Goal: Information Seeking & Learning: Learn about a topic

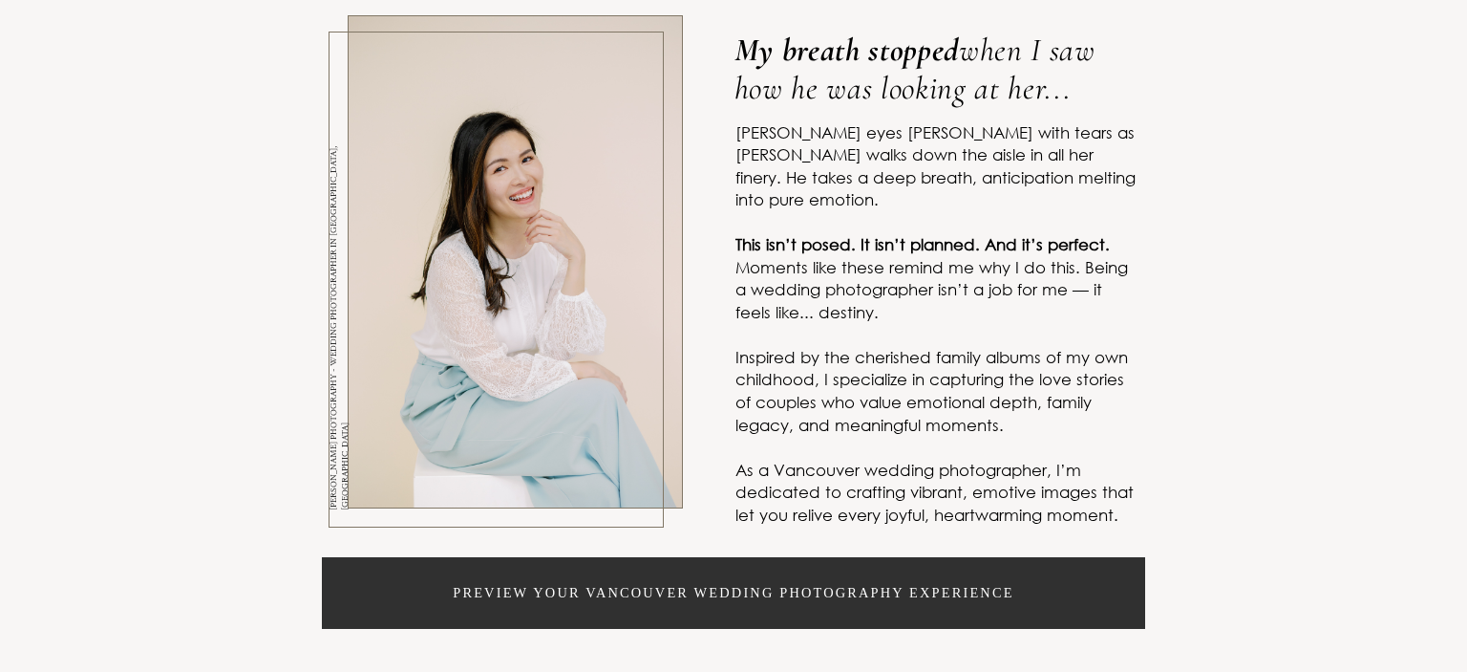
scroll to position [596, 0]
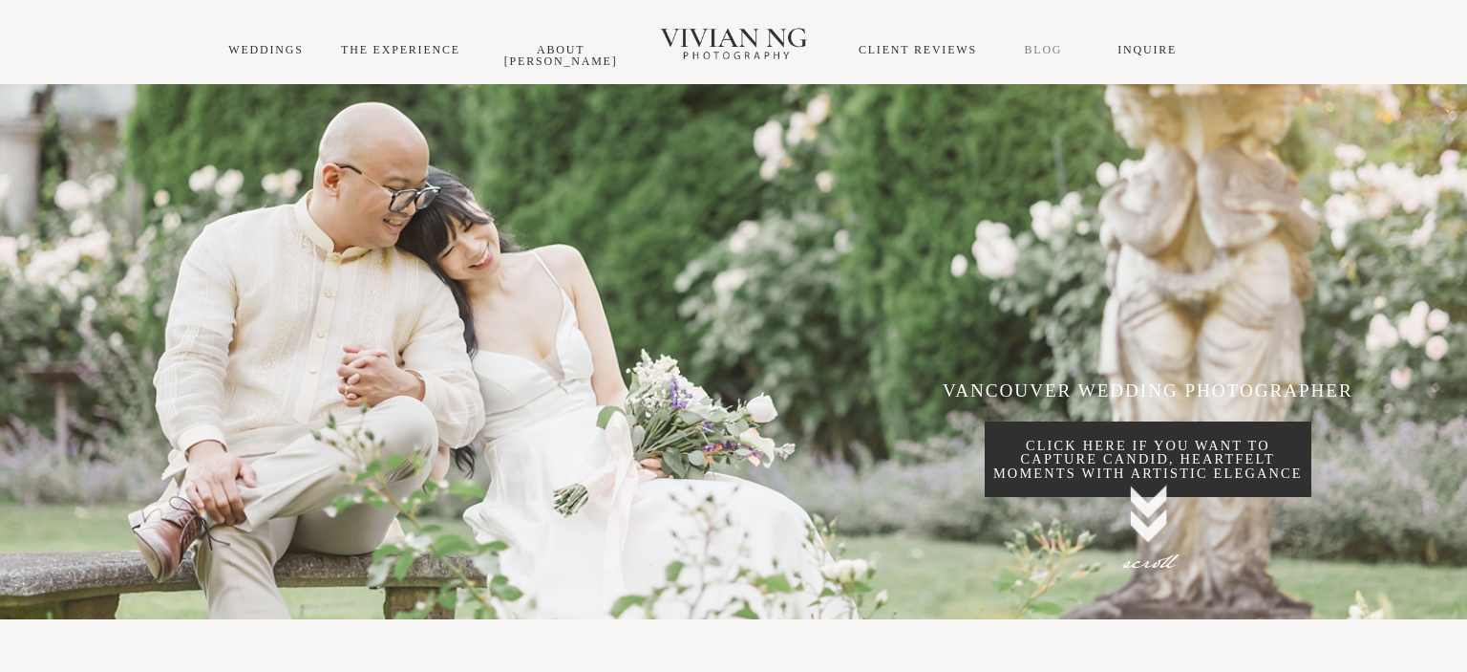
click at [1049, 53] on link "Blog" at bounding box center [1043, 49] width 38 height 13
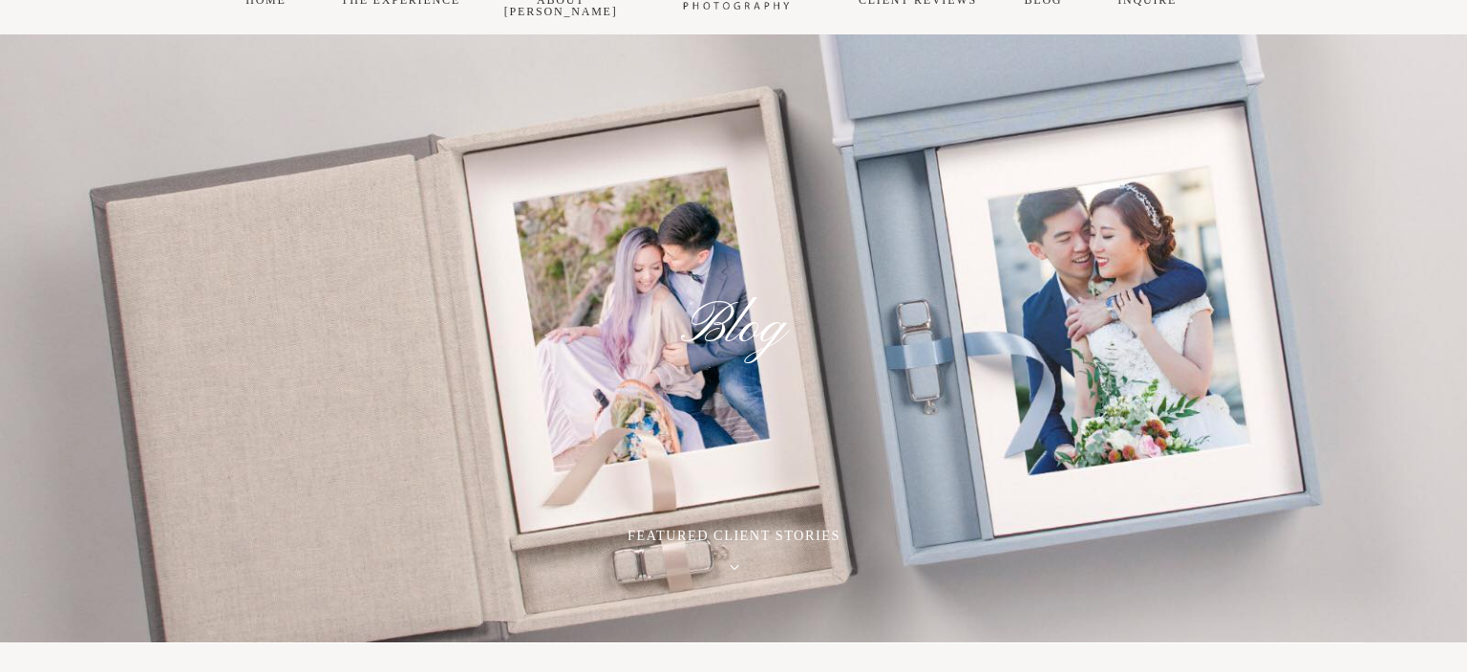
scroll to position [45, 0]
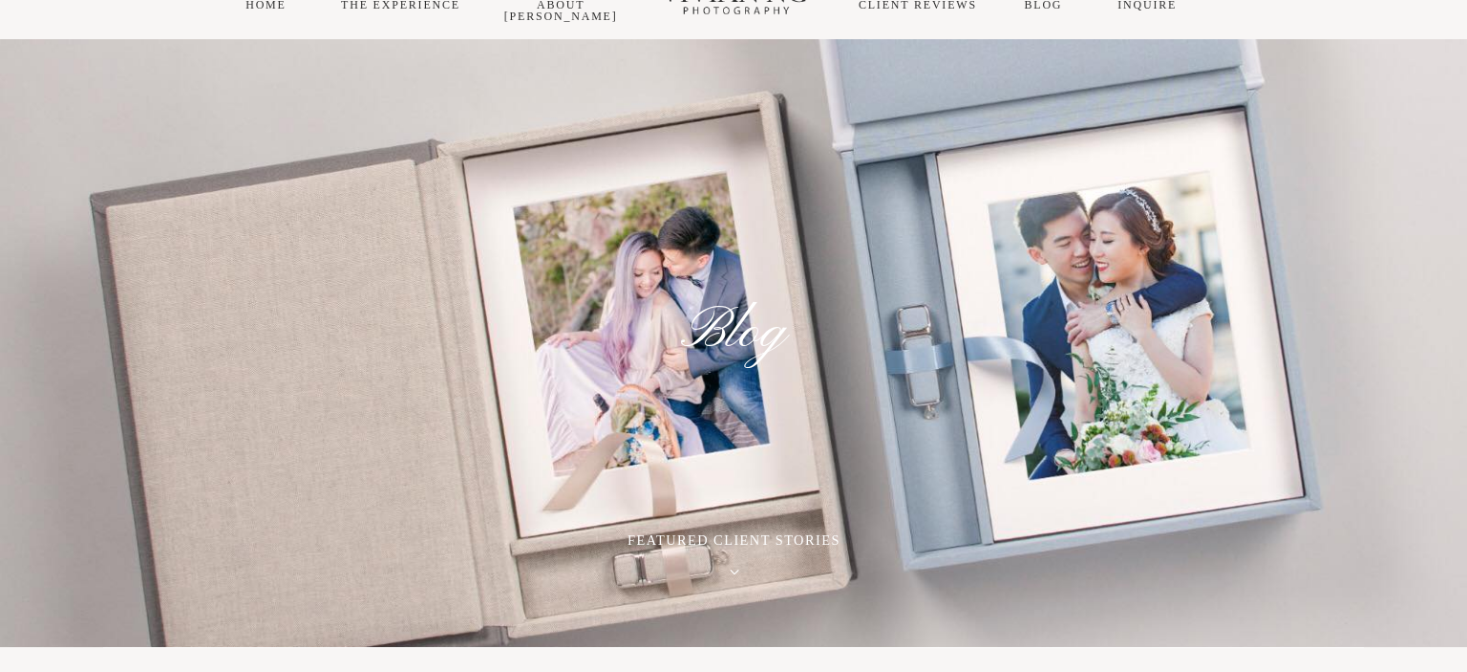
click at [736, 571] on icon at bounding box center [735, 571] width 10 height 5
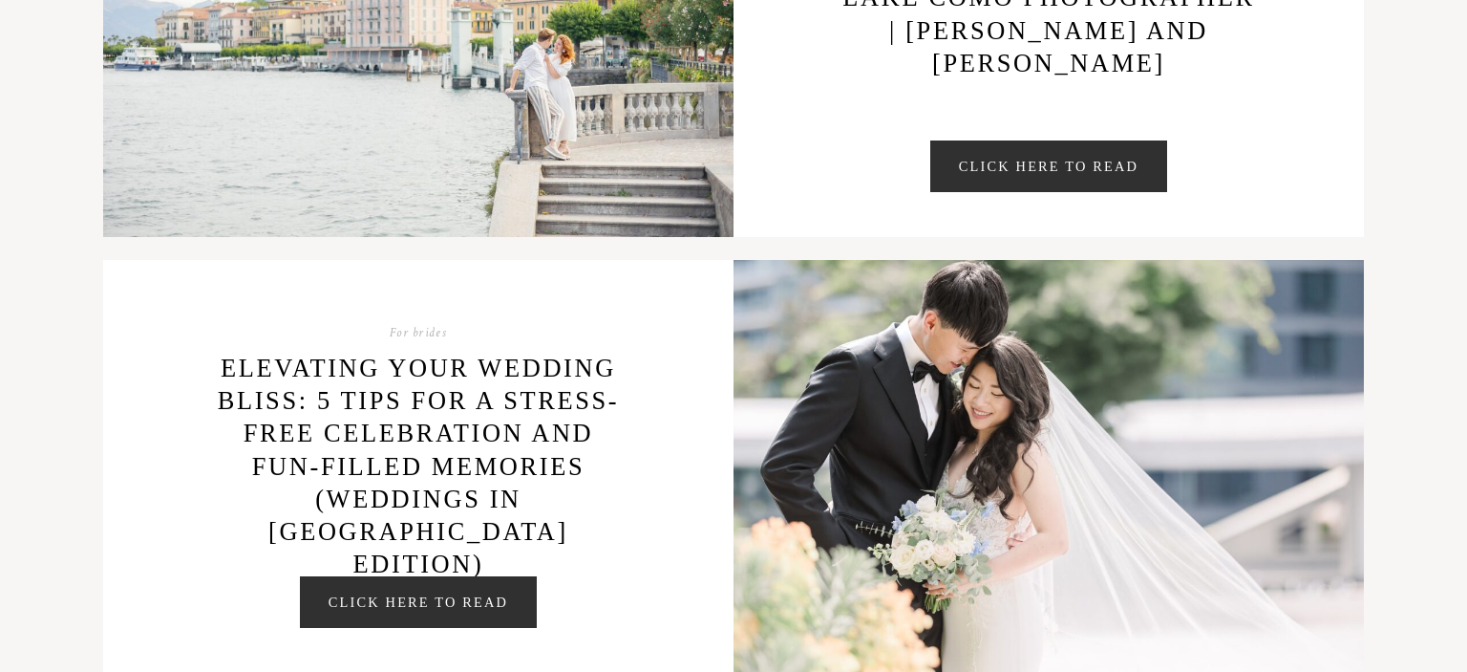
scroll to position [927, 0]
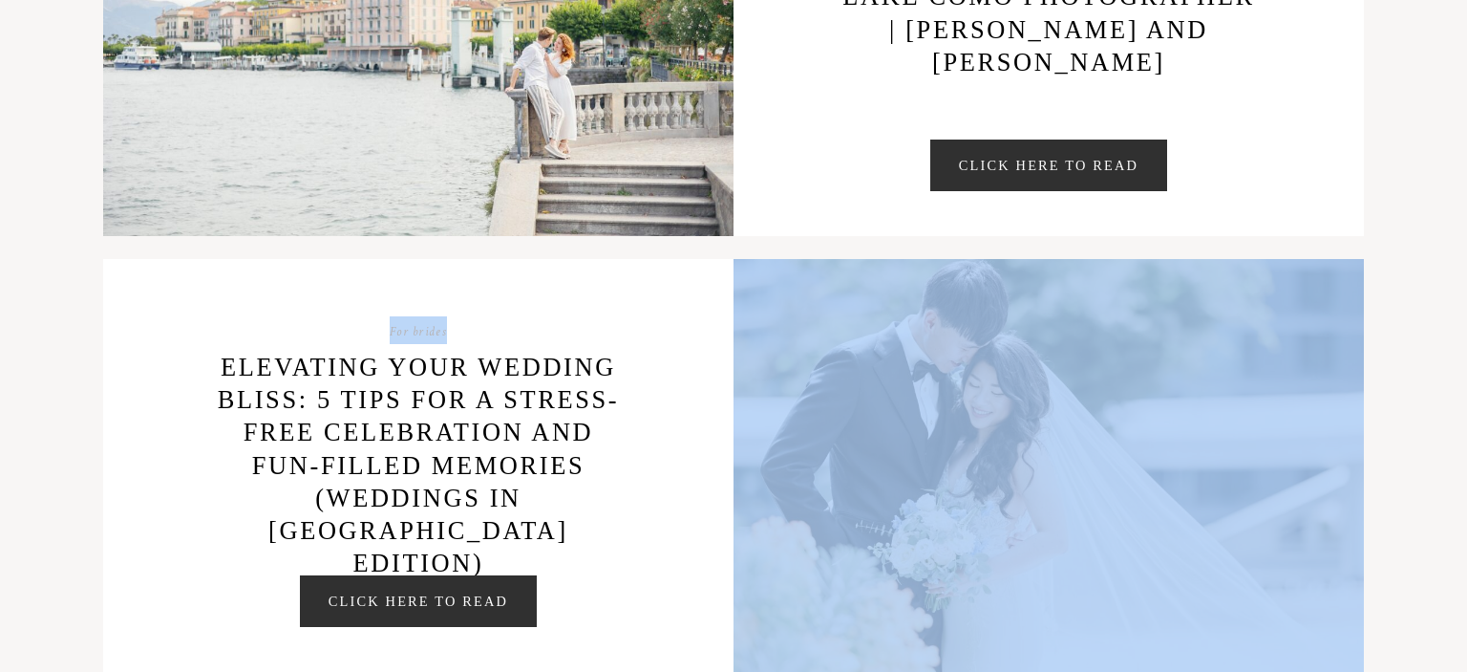
drag, startPoint x: 704, startPoint y: 353, endPoint x: 926, endPoint y: 383, distance: 223.6
click at [926, 383] on div "For brides Elevating Your Wedding Bliss: 5 Tips for a Stress-Free Celebration a…" at bounding box center [733, 465] width 1261 height 413
click at [926, 383] on img at bounding box center [1049, 465] width 630 height 413
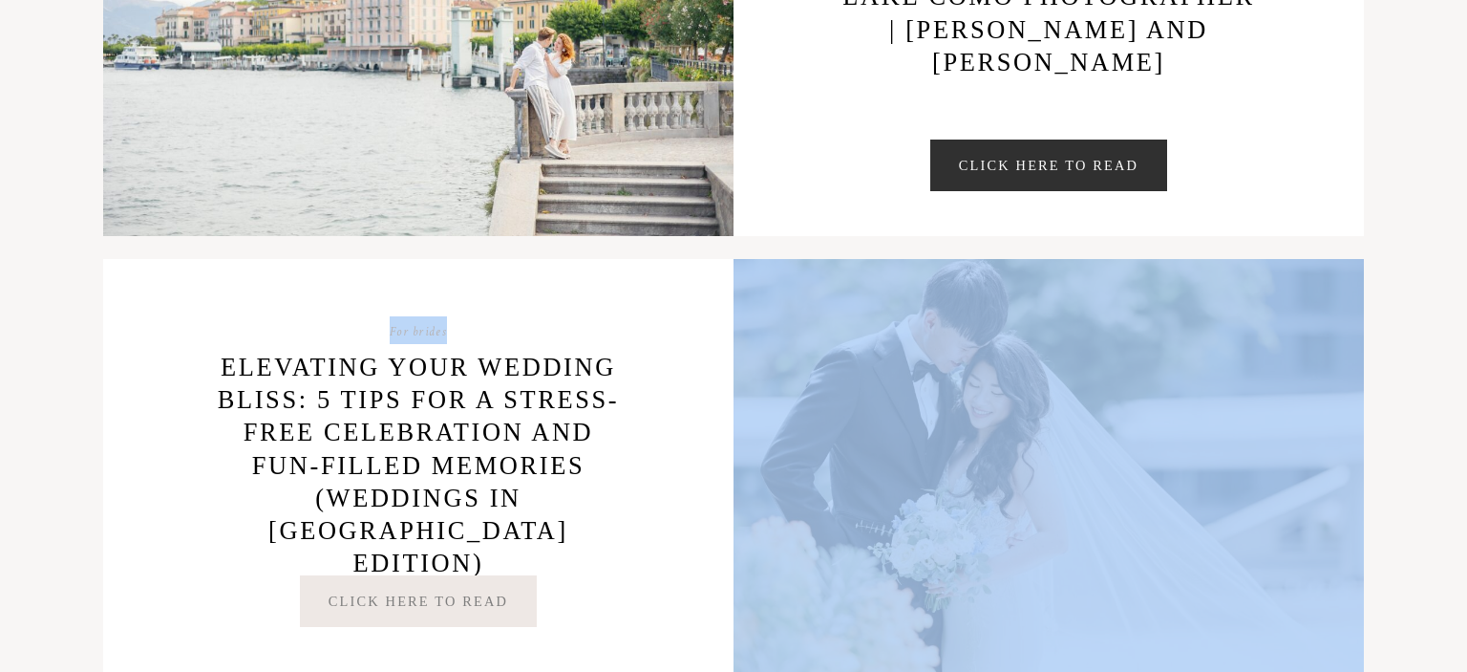
click at [373, 608] on link "Click Here to Read" at bounding box center [418, 601] width 237 height 52
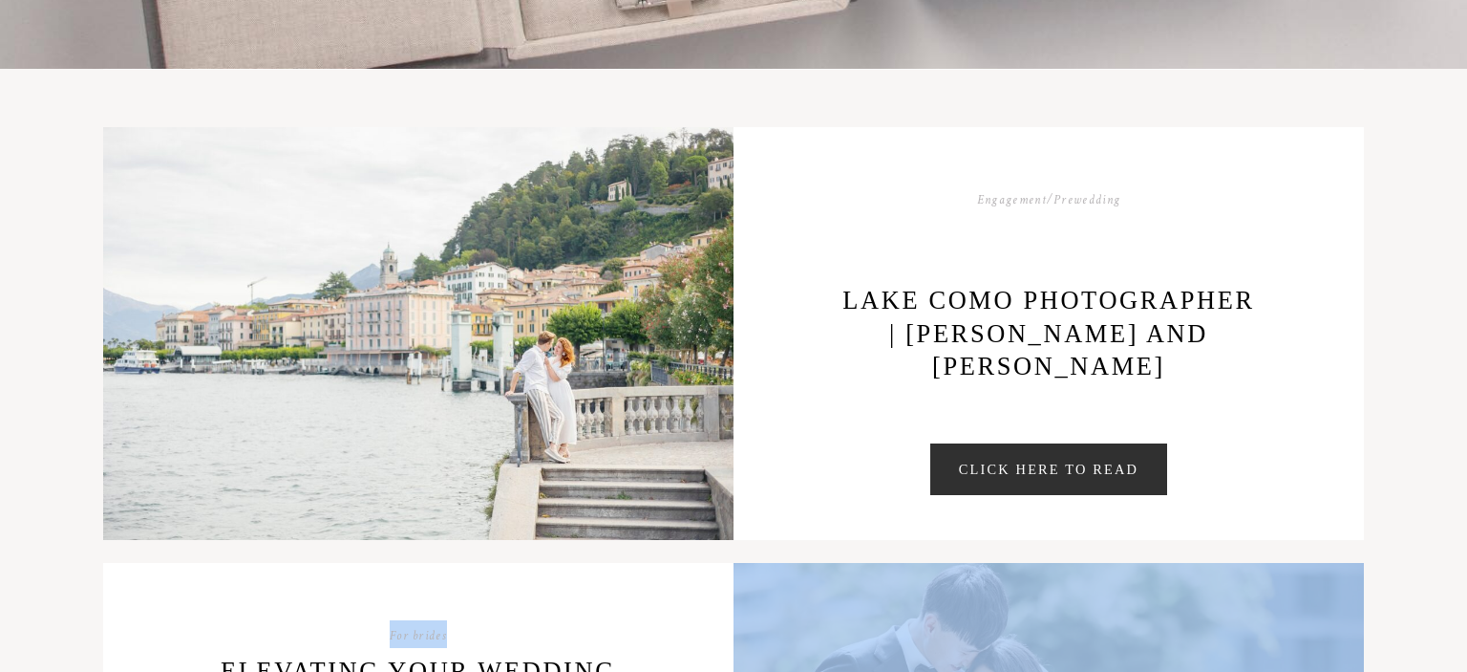
scroll to position [591, 0]
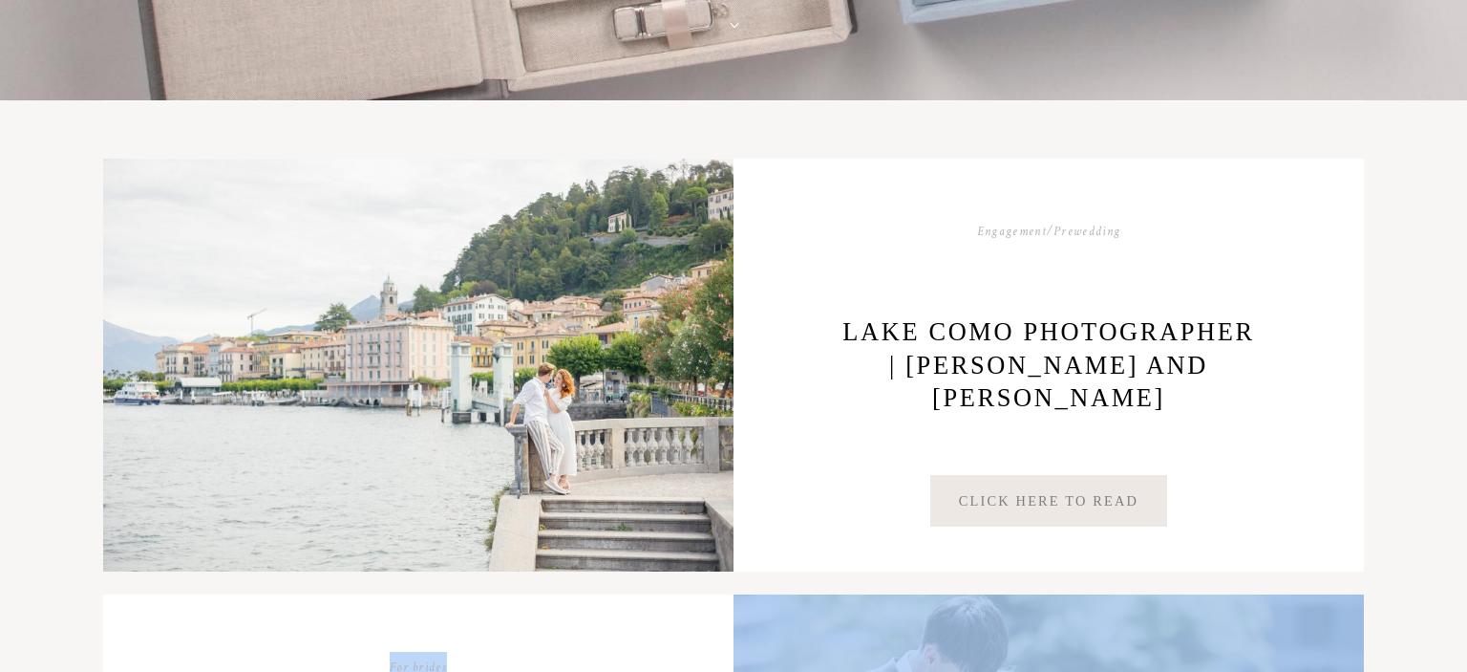
click at [975, 501] on link "Click Here to Read" at bounding box center [1048, 501] width 237 height 52
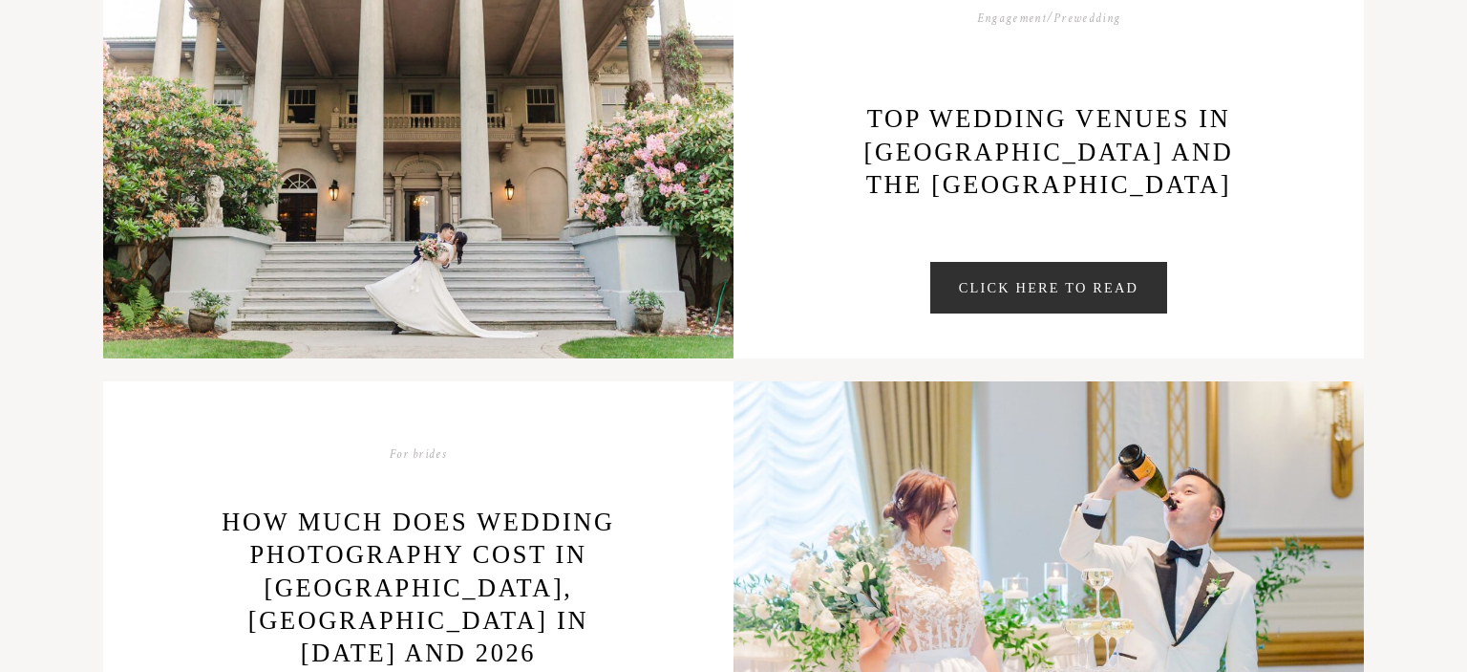
scroll to position [1672, 0]
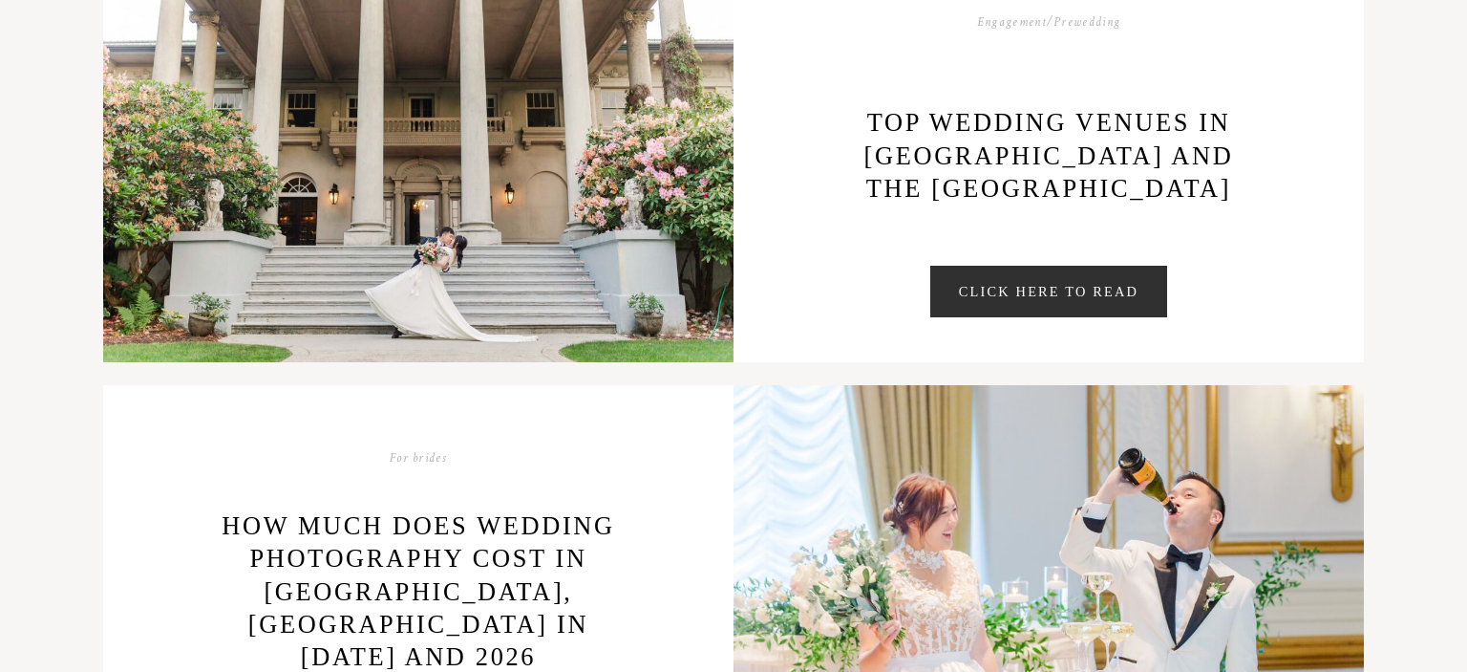
click at [1030, 242] on div "Engagement/Prewedding Top Wedding Venues in Vancouver and the Lower Mainland Cl…" at bounding box center [1049, 155] width 630 height 413
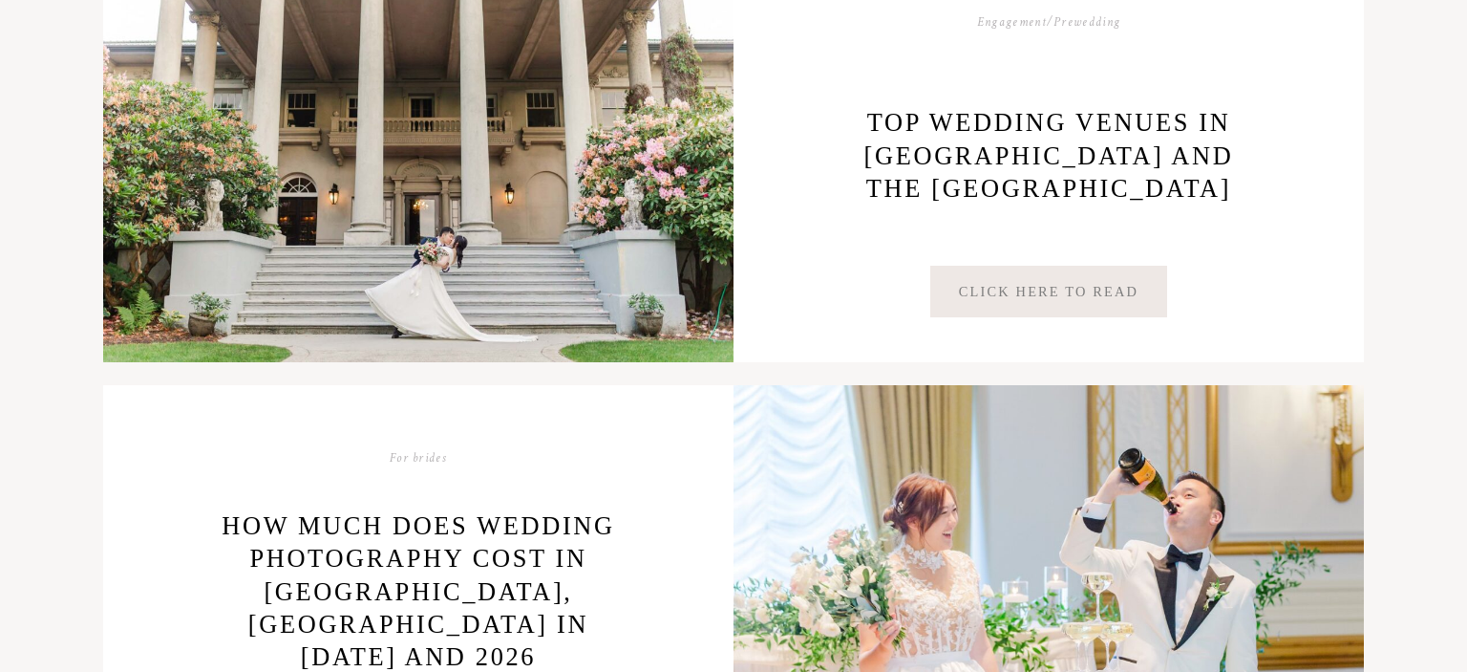
click at [1028, 288] on link "Click Here to Read" at bounding box center [1048, 292] width 237 height 52
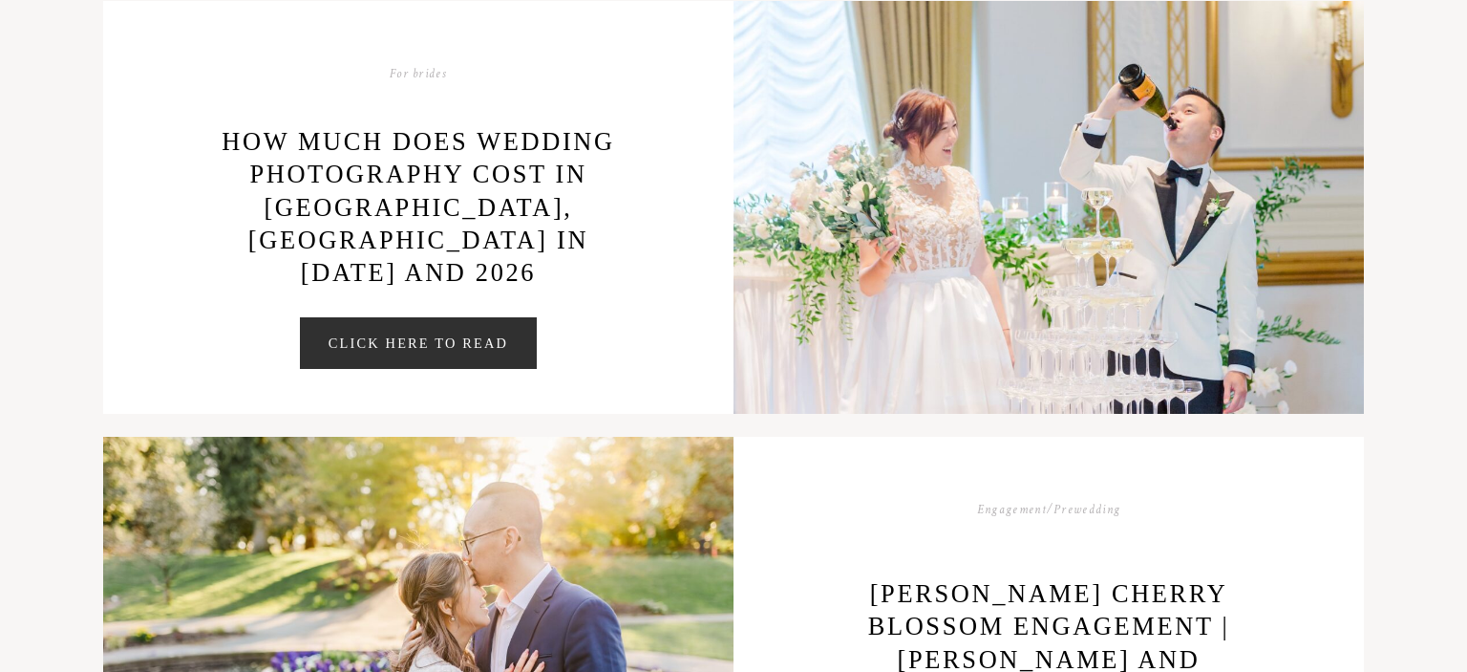
scroll to position [2081, 0]
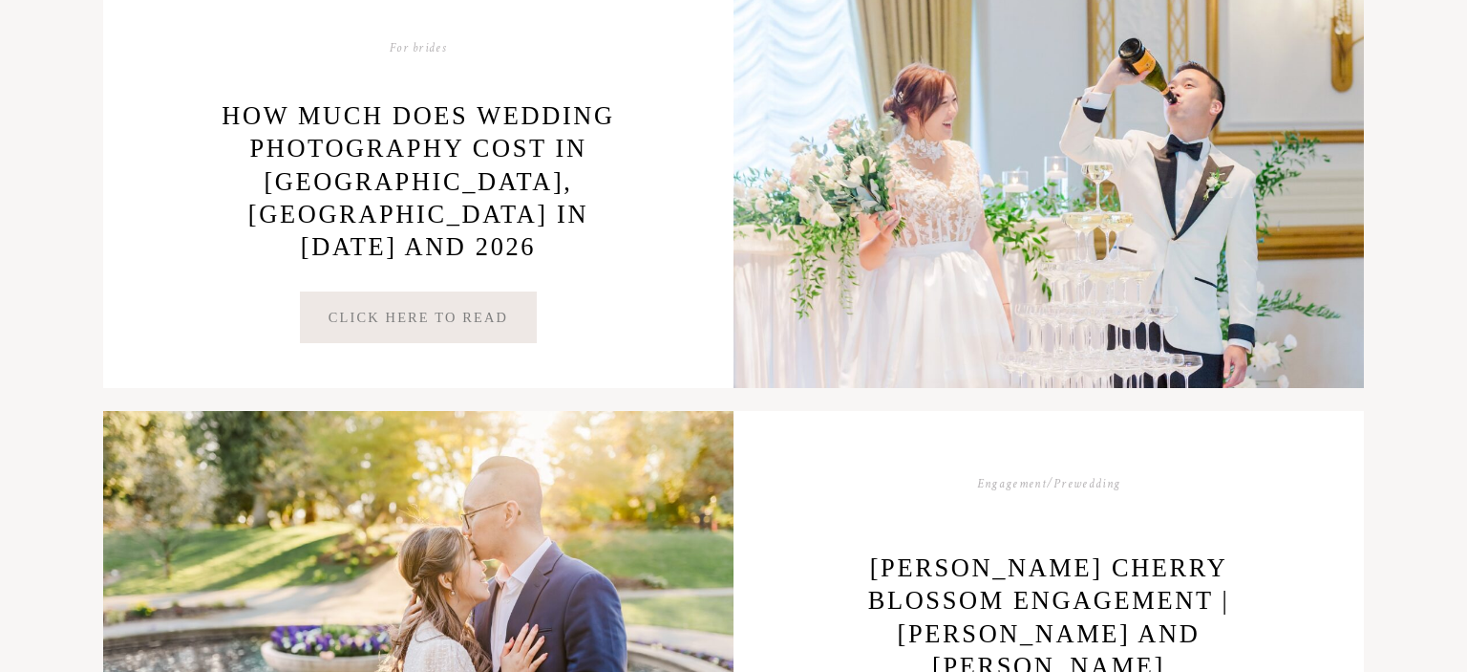
click at [438, 310] on link "Click Here to Read" at bounding box center [418, 317] width 237 height 52
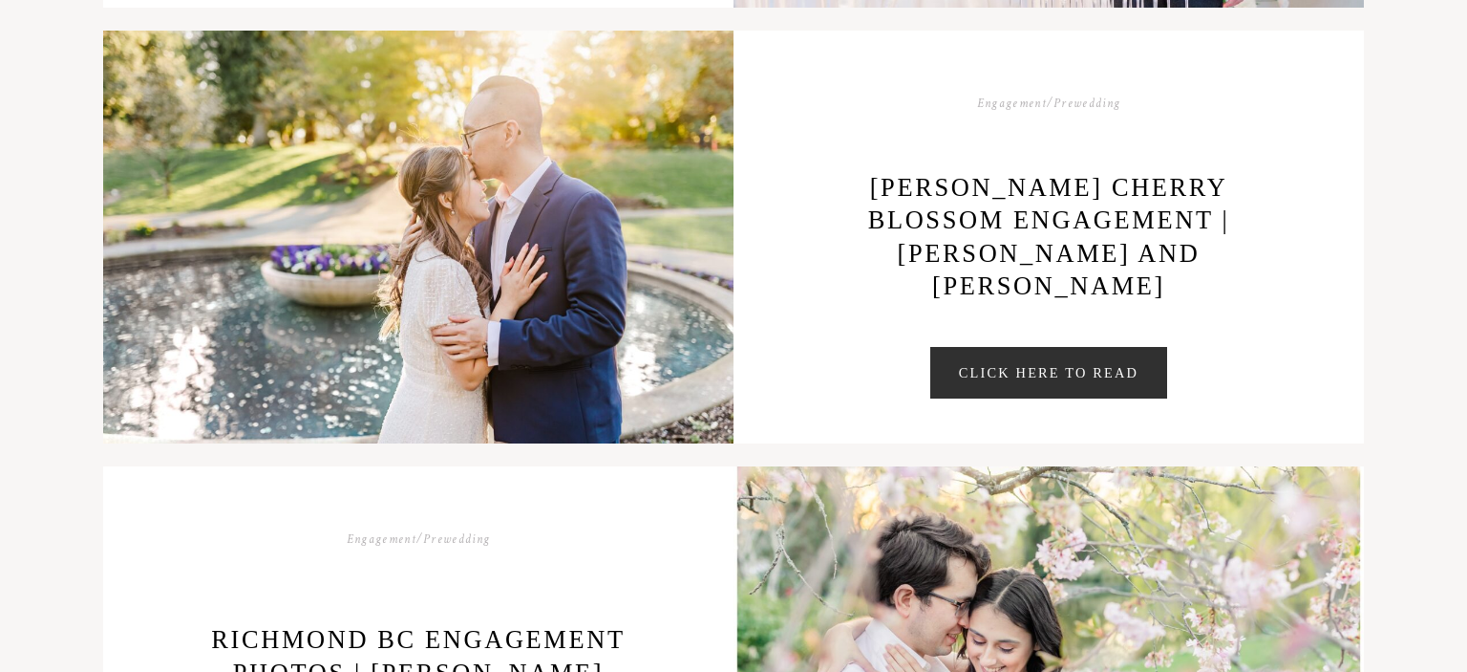
scroll to position [2549, 0]
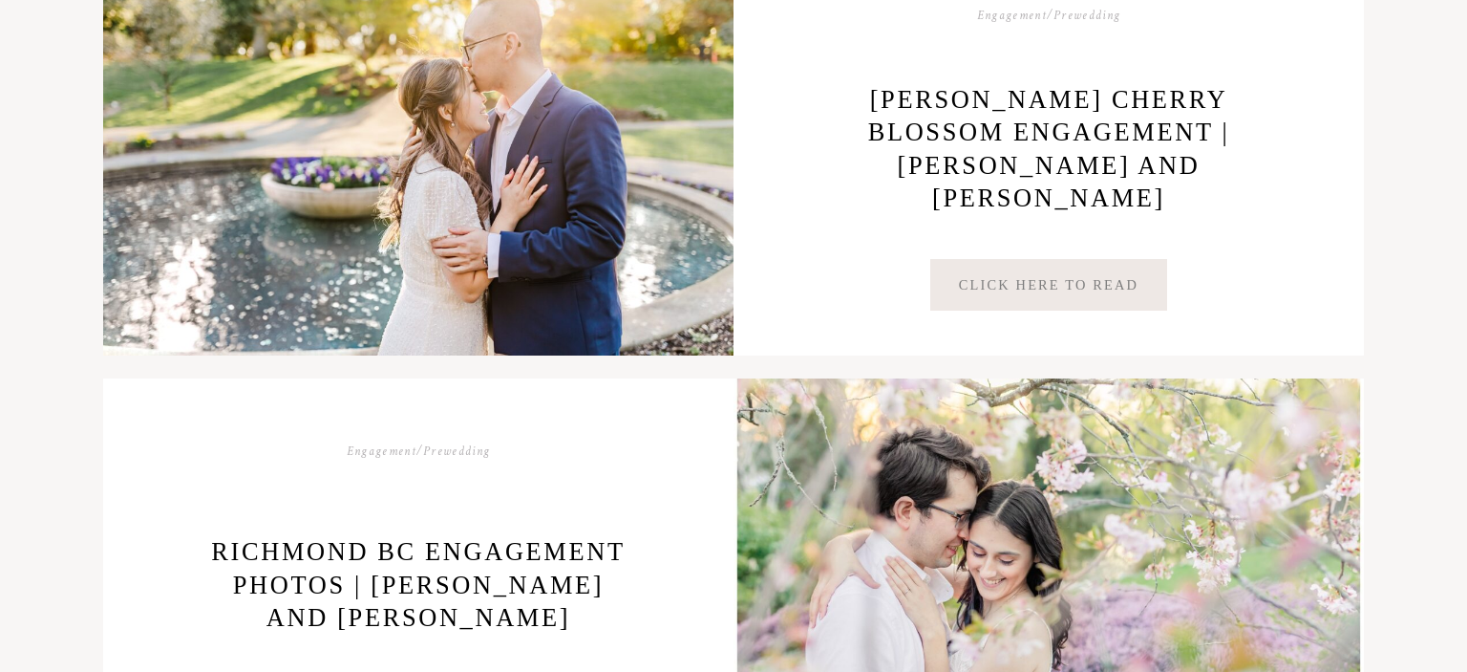
click at [1030, 293] on link "Click Here to Read" at bounding box center [1048, 285] width 237 height 52
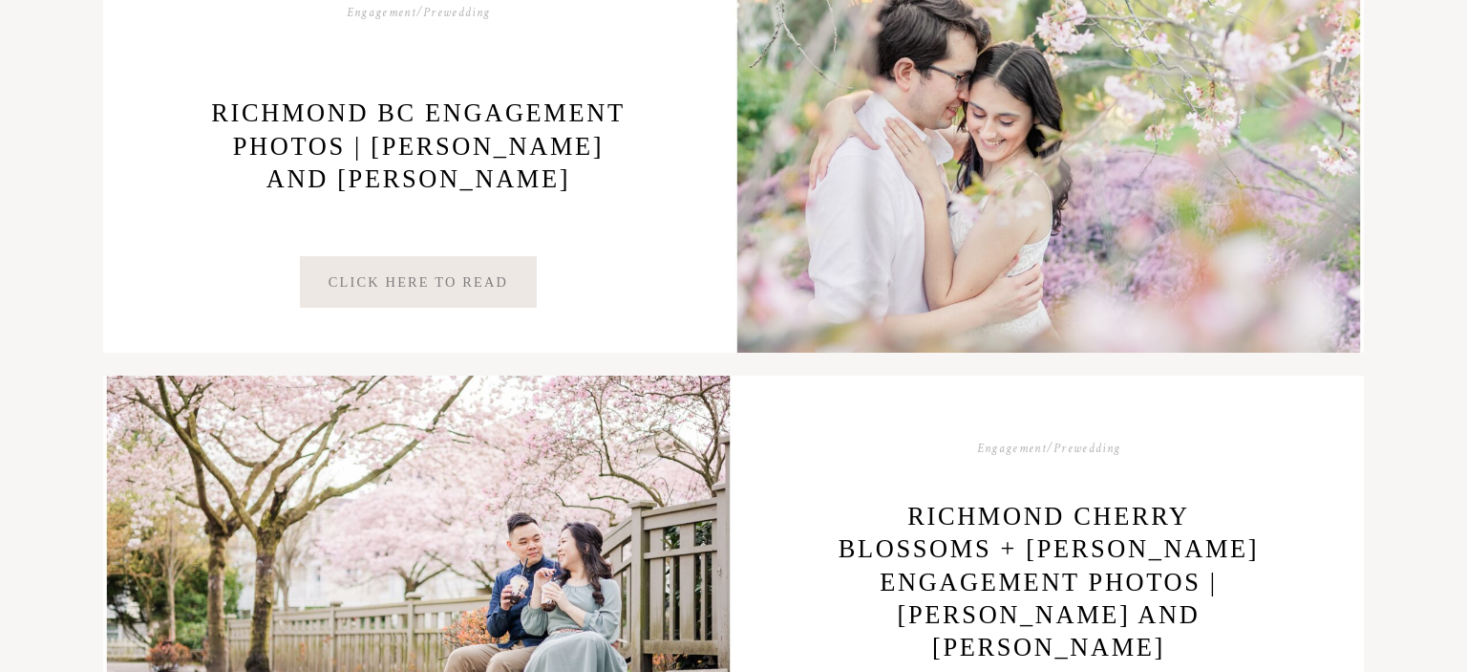
scroll to position [2987, 0]
click at [436, 265] on link "Click Here to Read" at bounding box center [418, 283] width 237 height 52
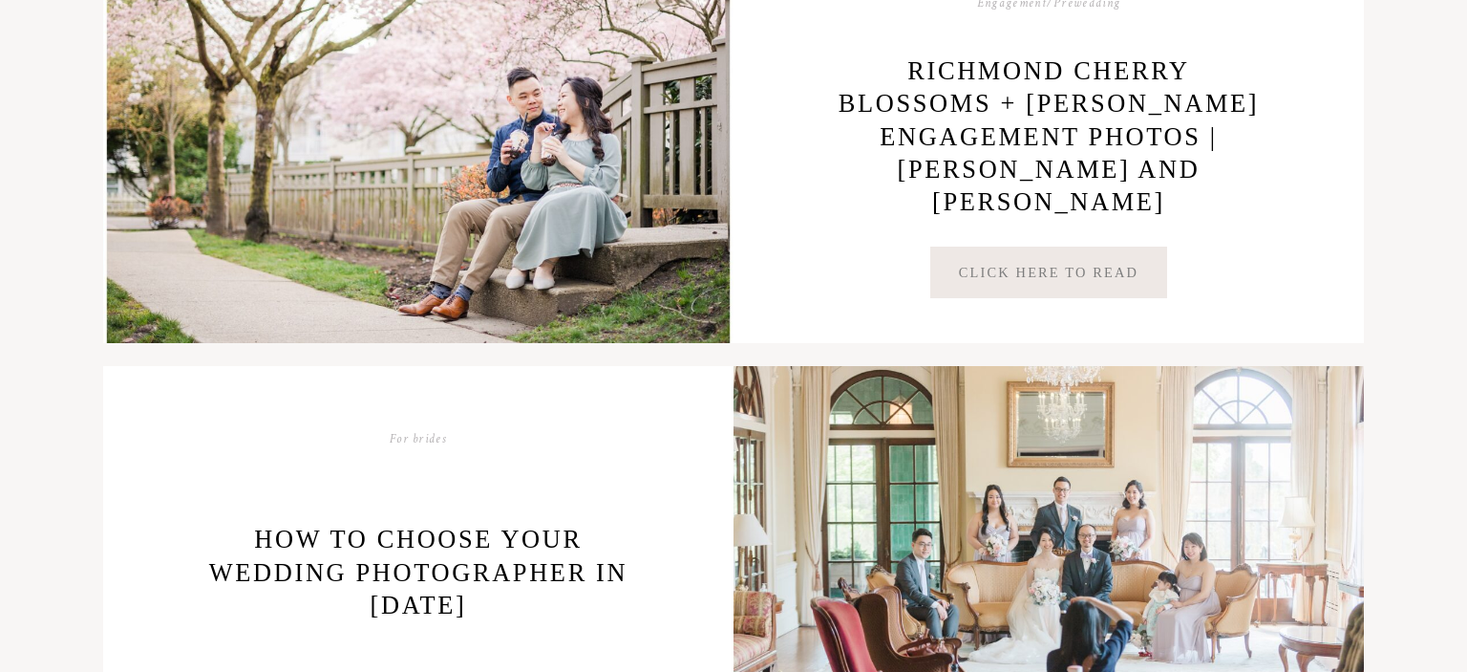
scroll to position [3422, 0]
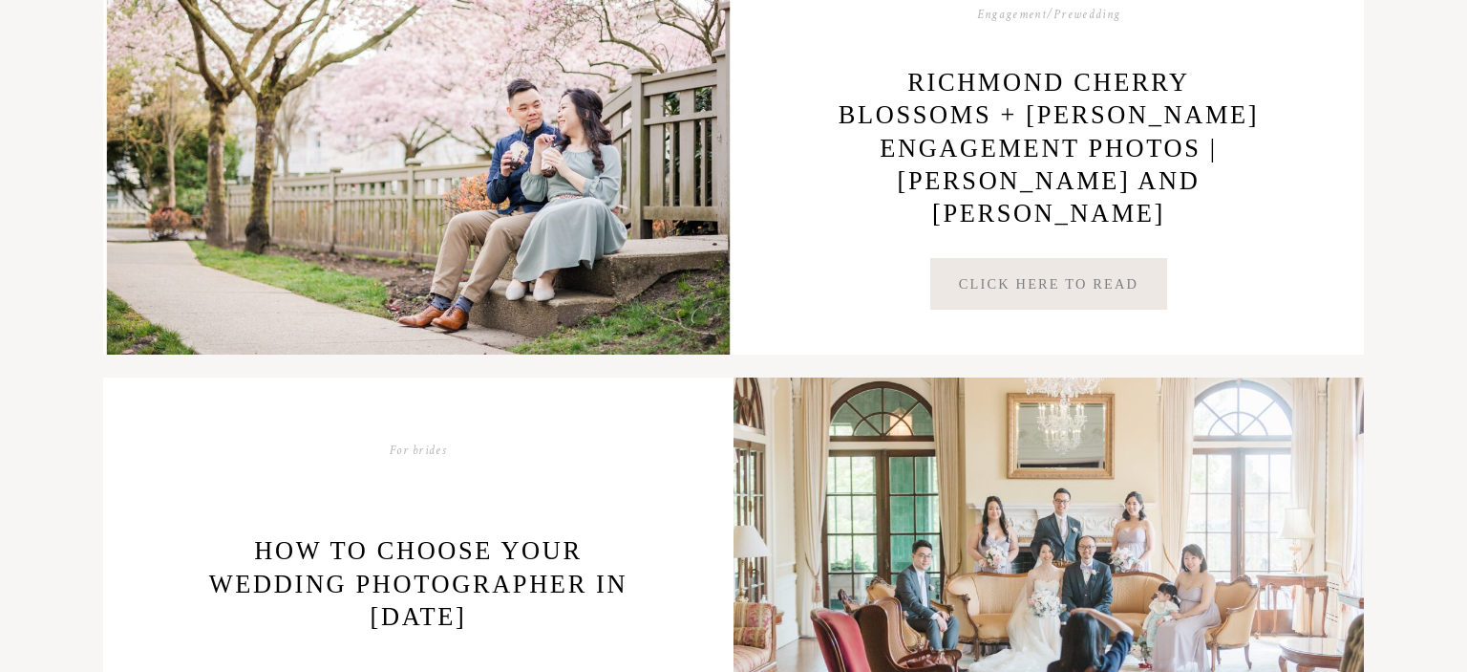
click at [1069, 292] on link "Click Here to Read" at bounding box center [1048, 284] width 237 height 52
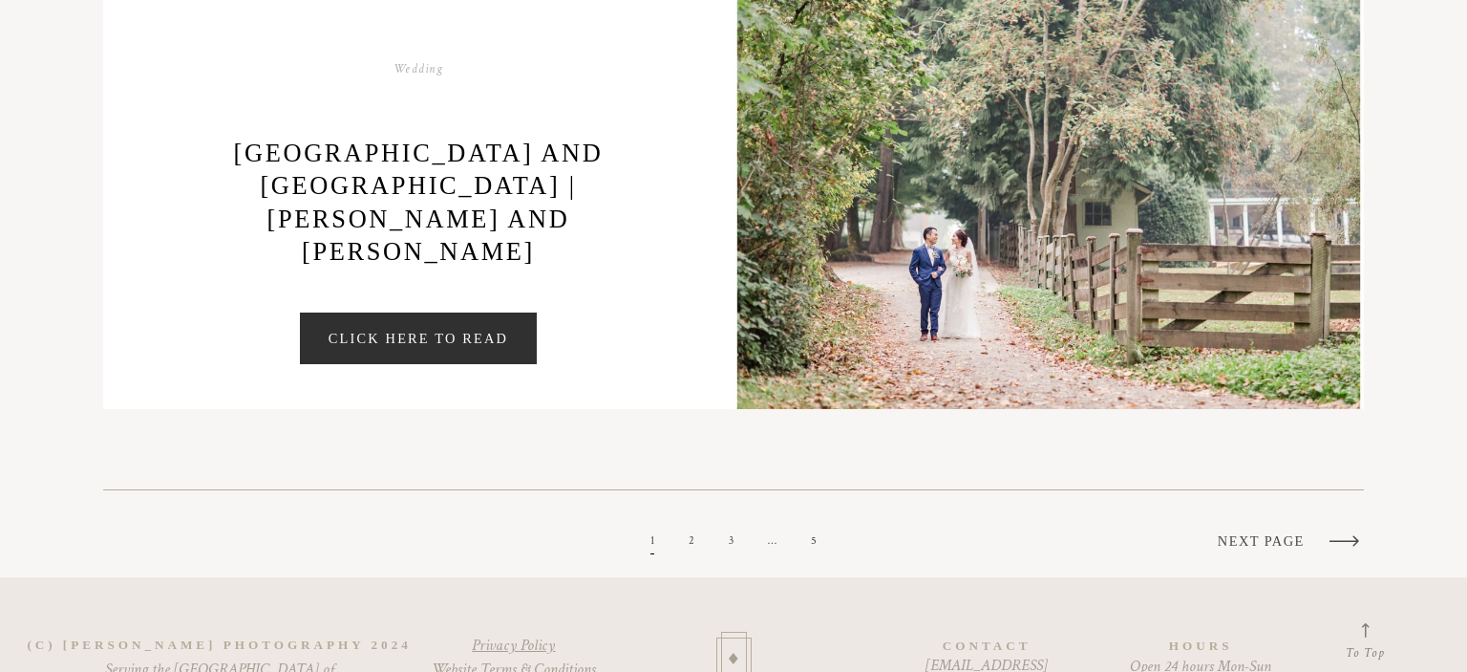
scroll to position [4756, 0]
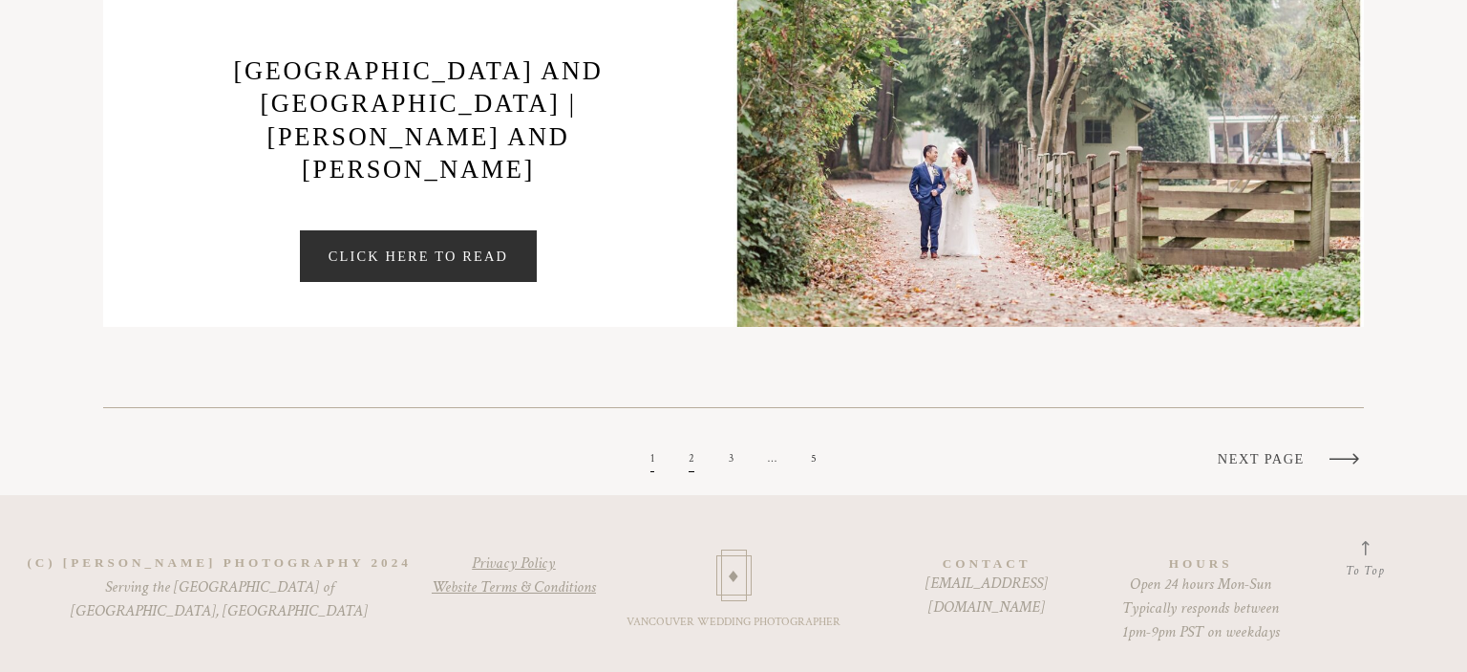
click at [693, 462] on link "2" at bounding box center [692, 458] width 6 height 15
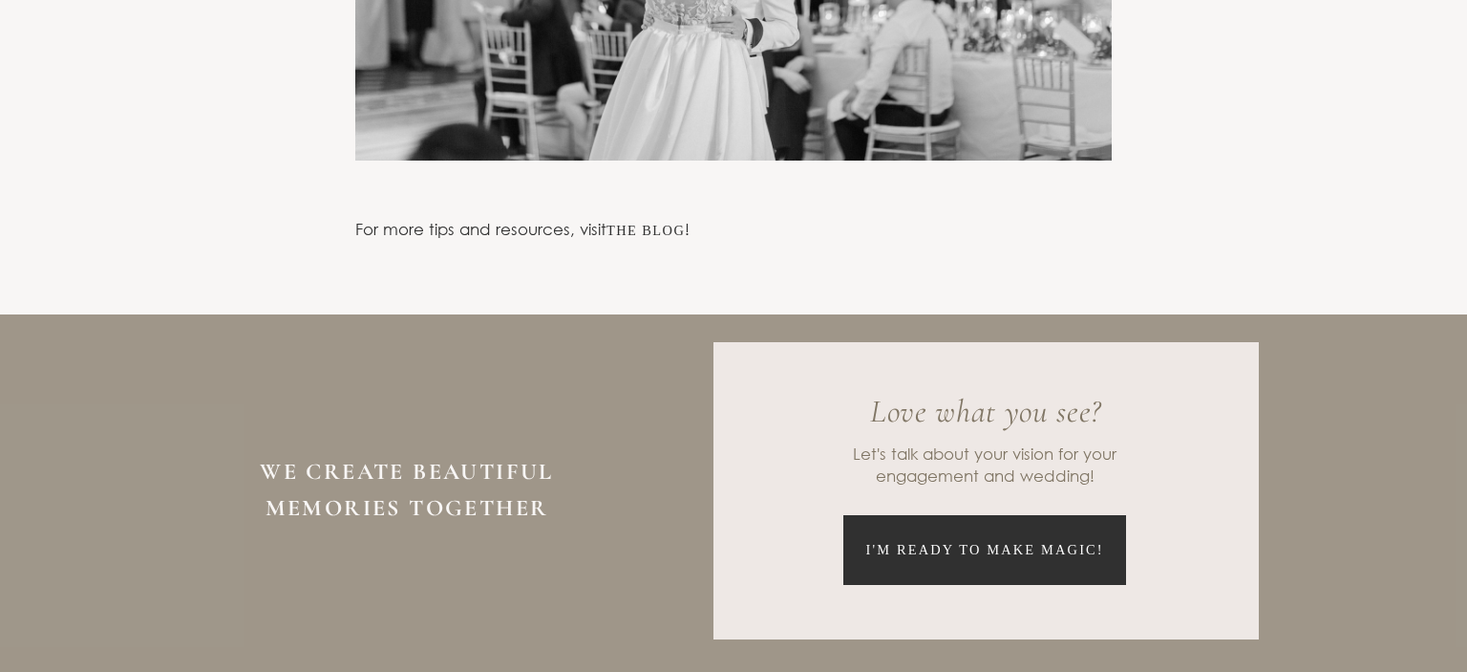
scroll to position [8288, 0]
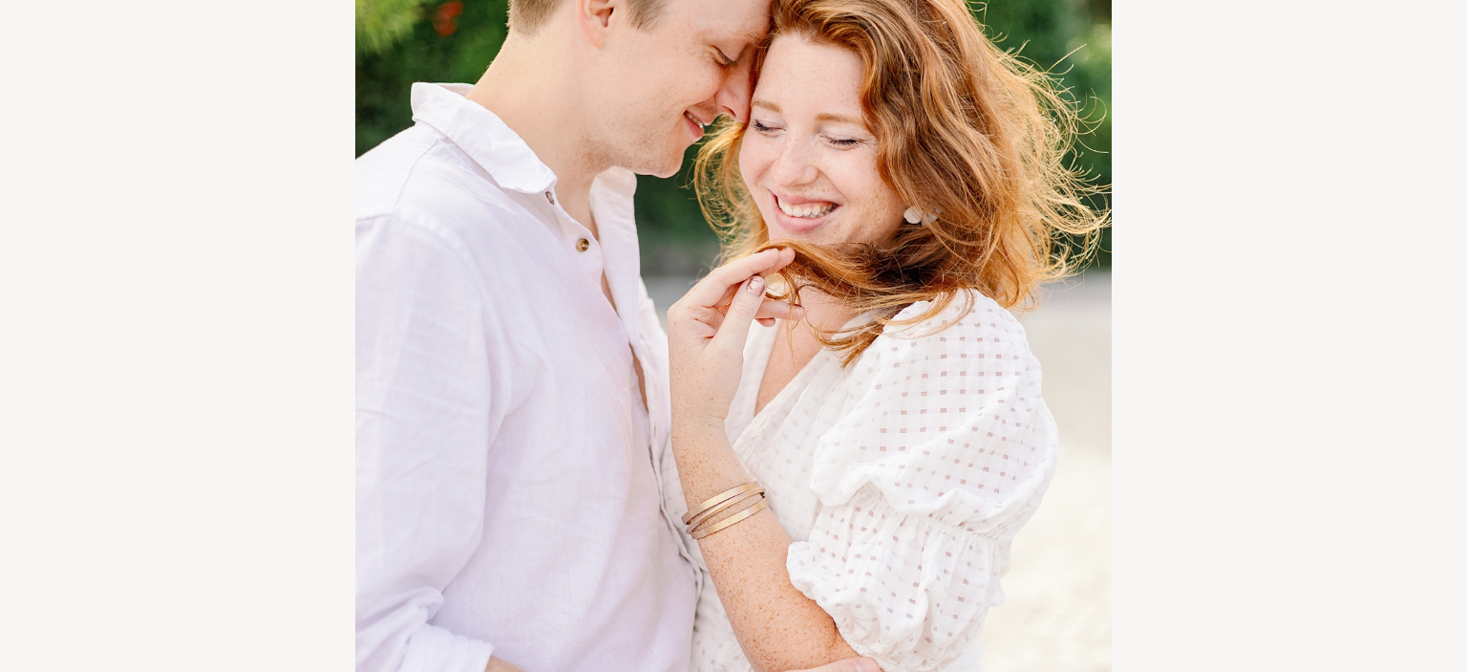
scroll to position [11452, 0]
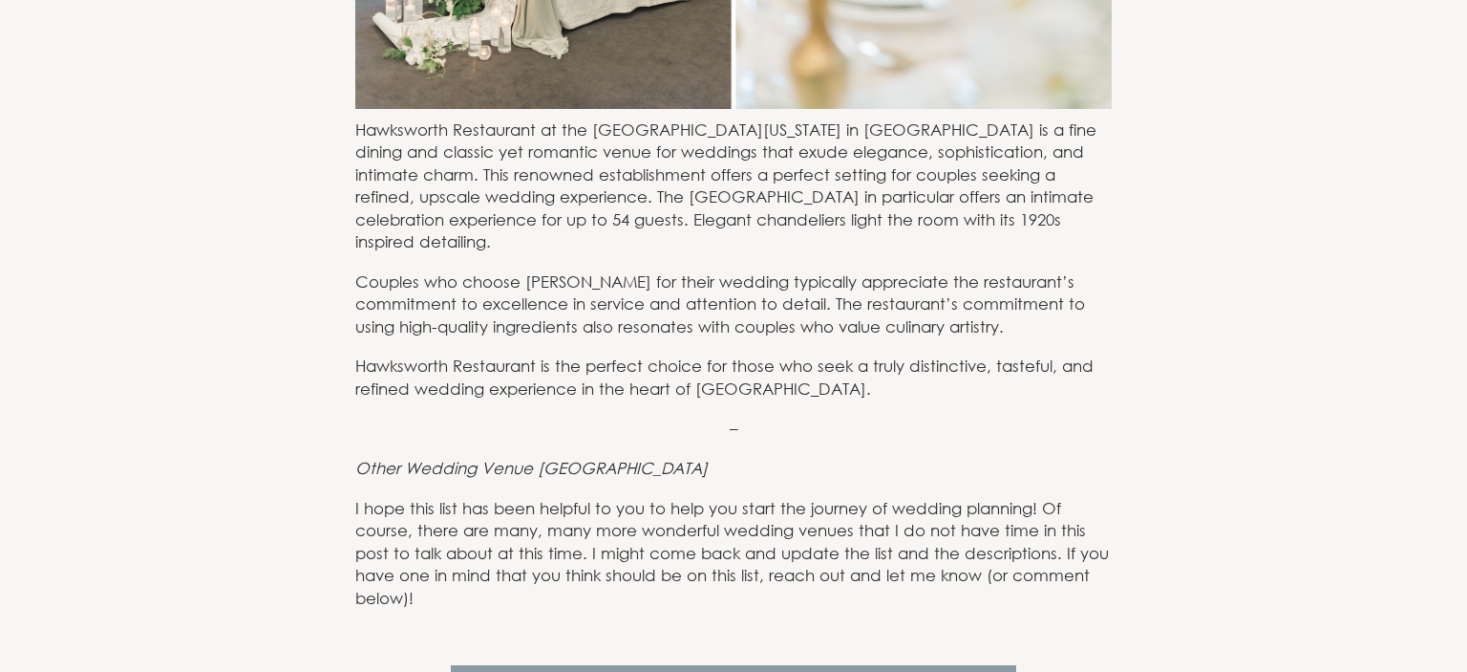
scroll to position [15115, 0]
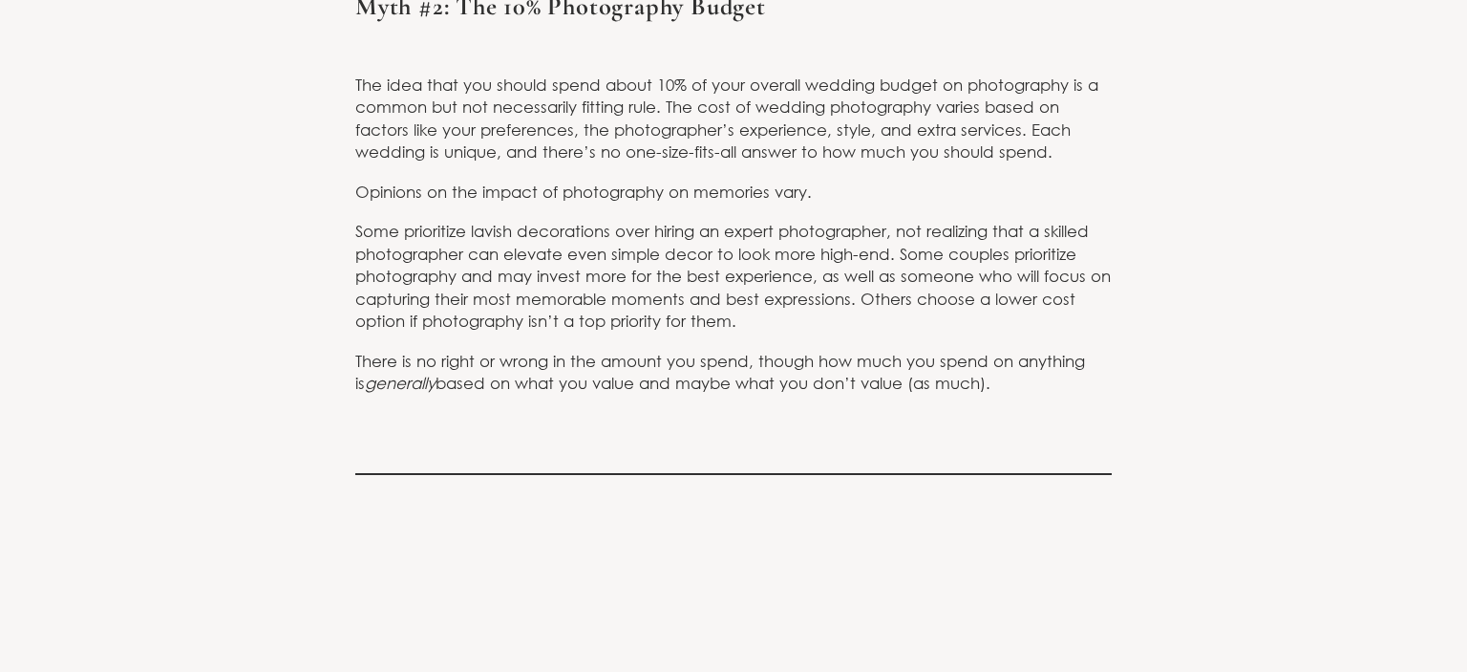
scroll to position [3396, 0]
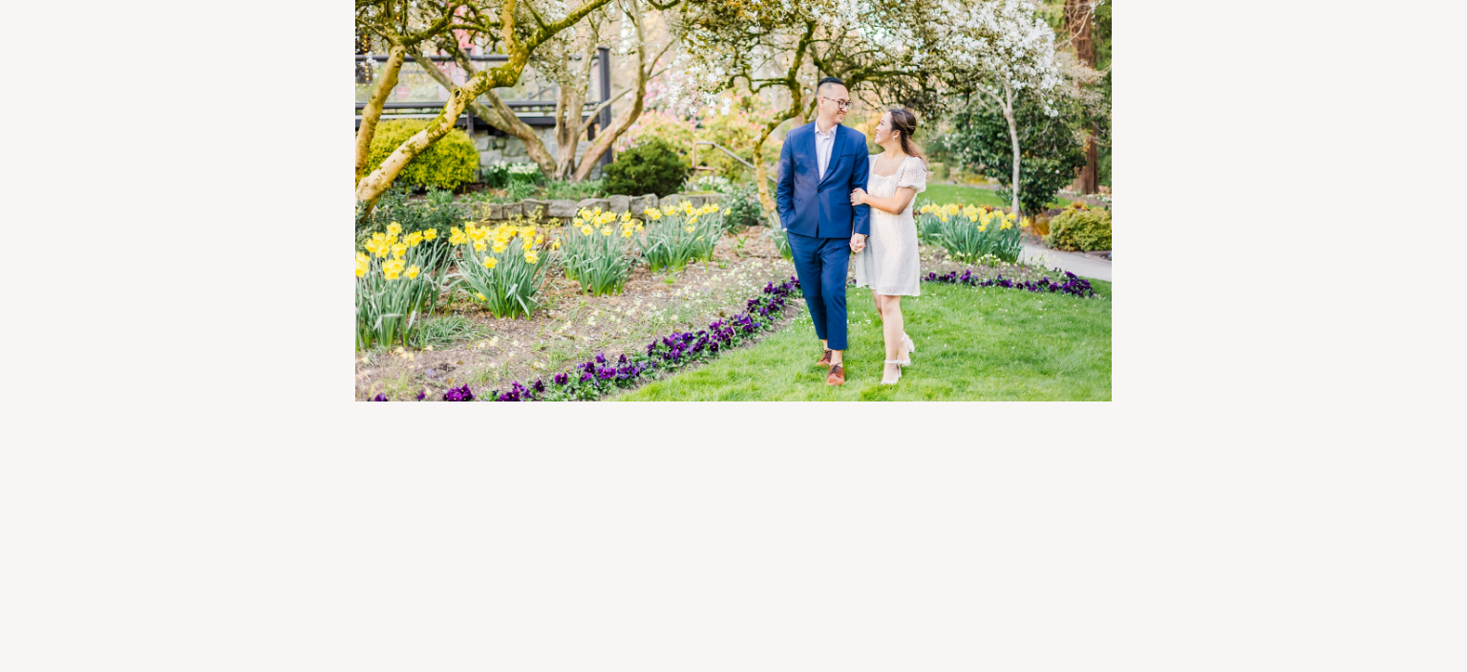
scroll to position [2391, 0]
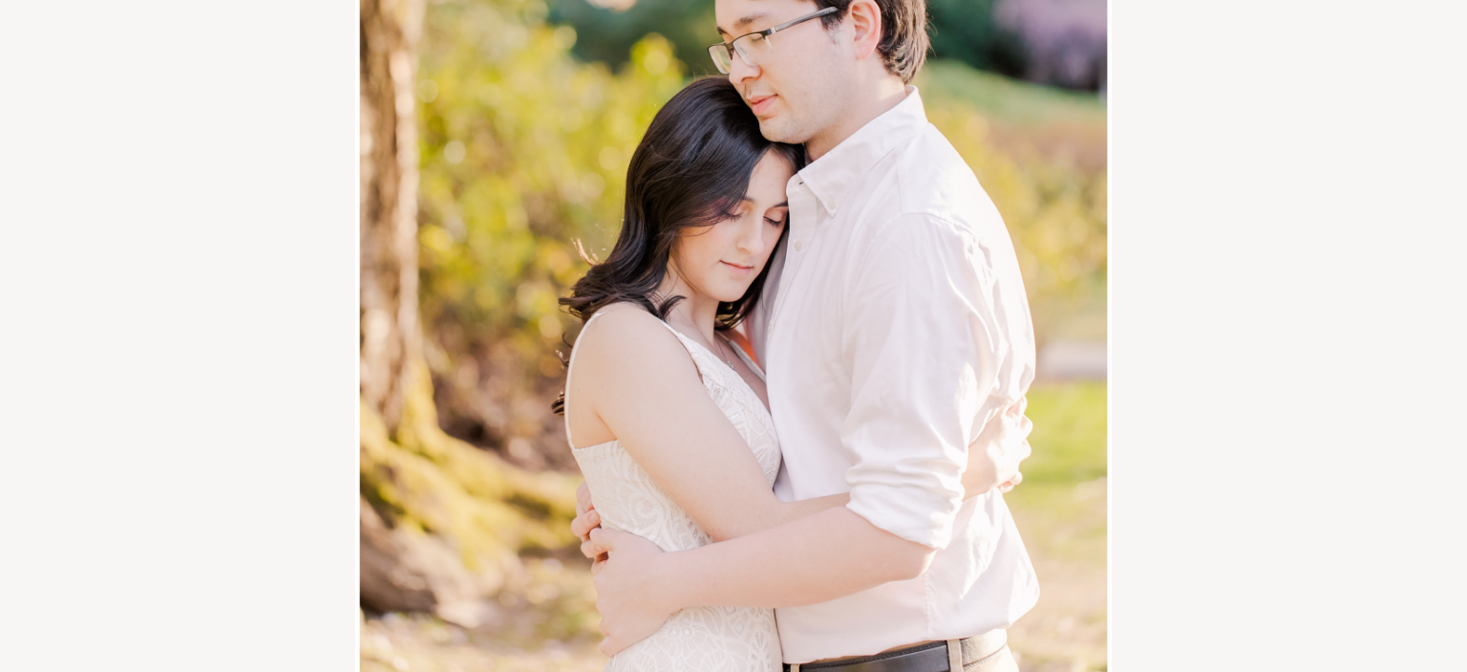
scroll to position [6614, 0]
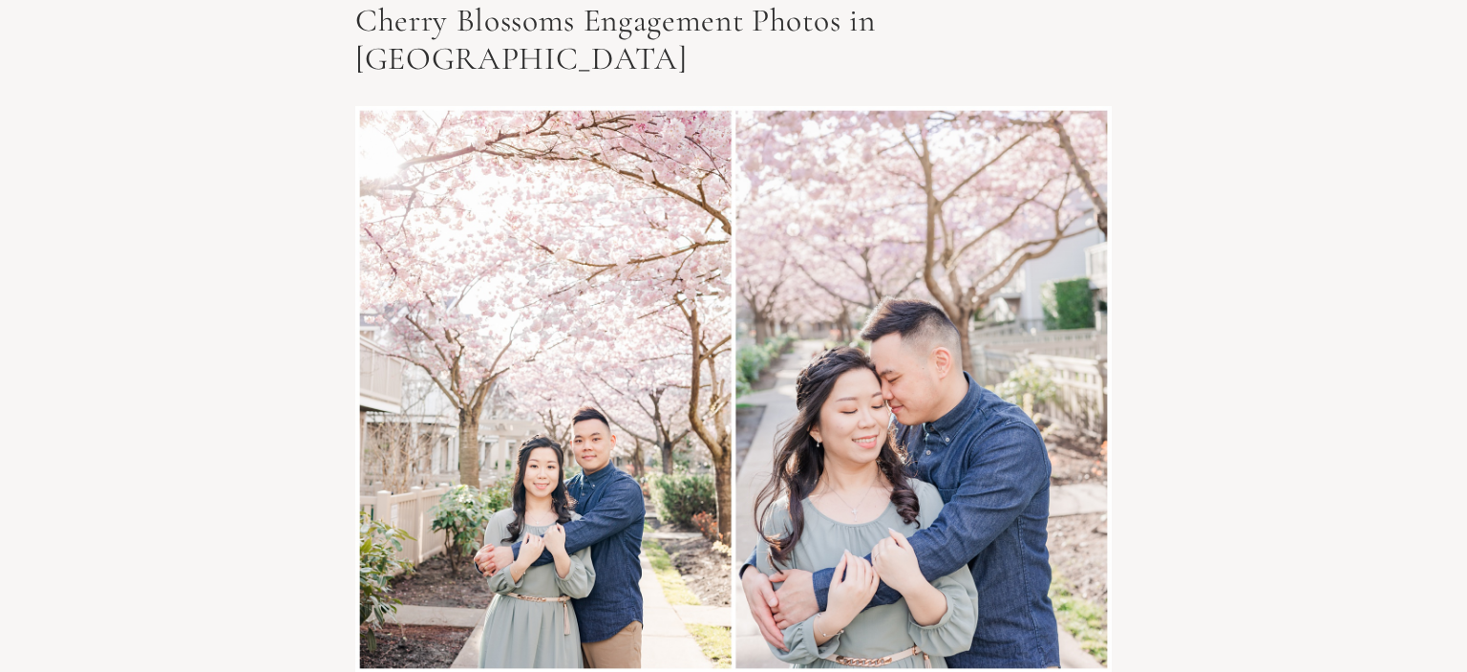
scroll to position [3538, 0]
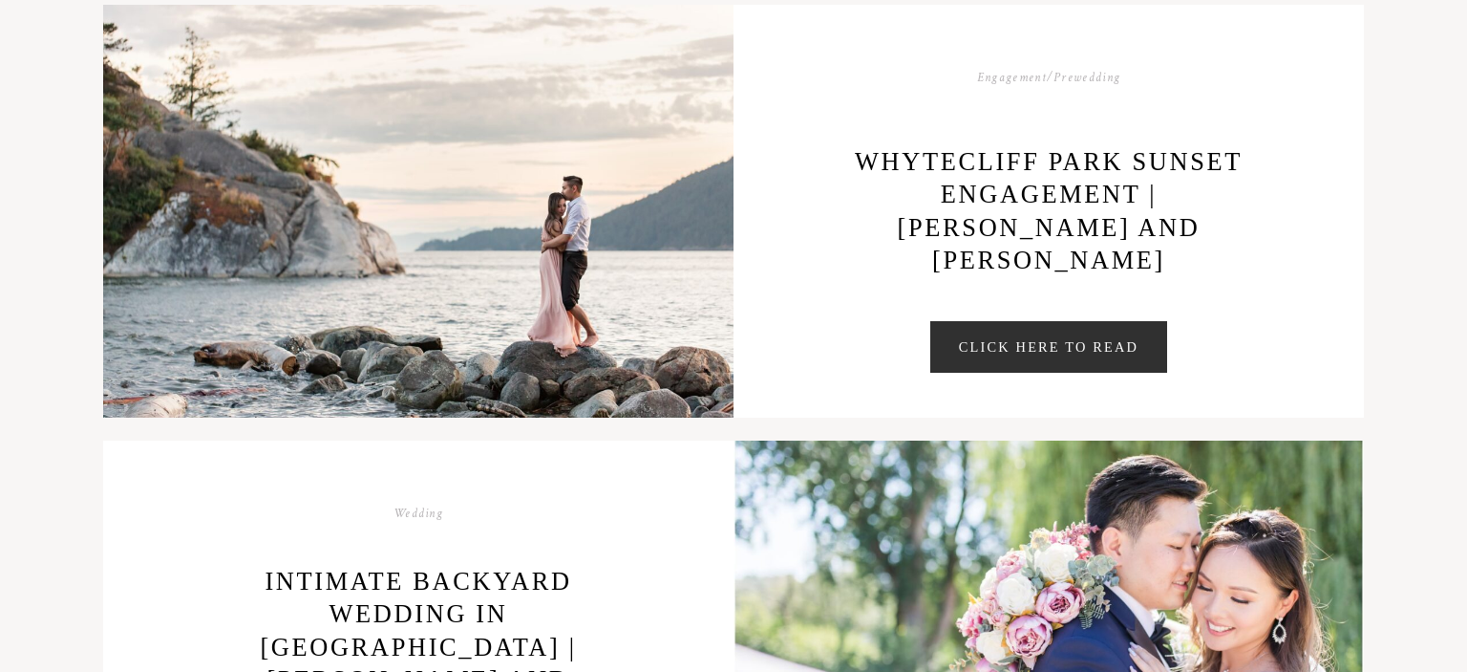
scroll to position [746, 0]
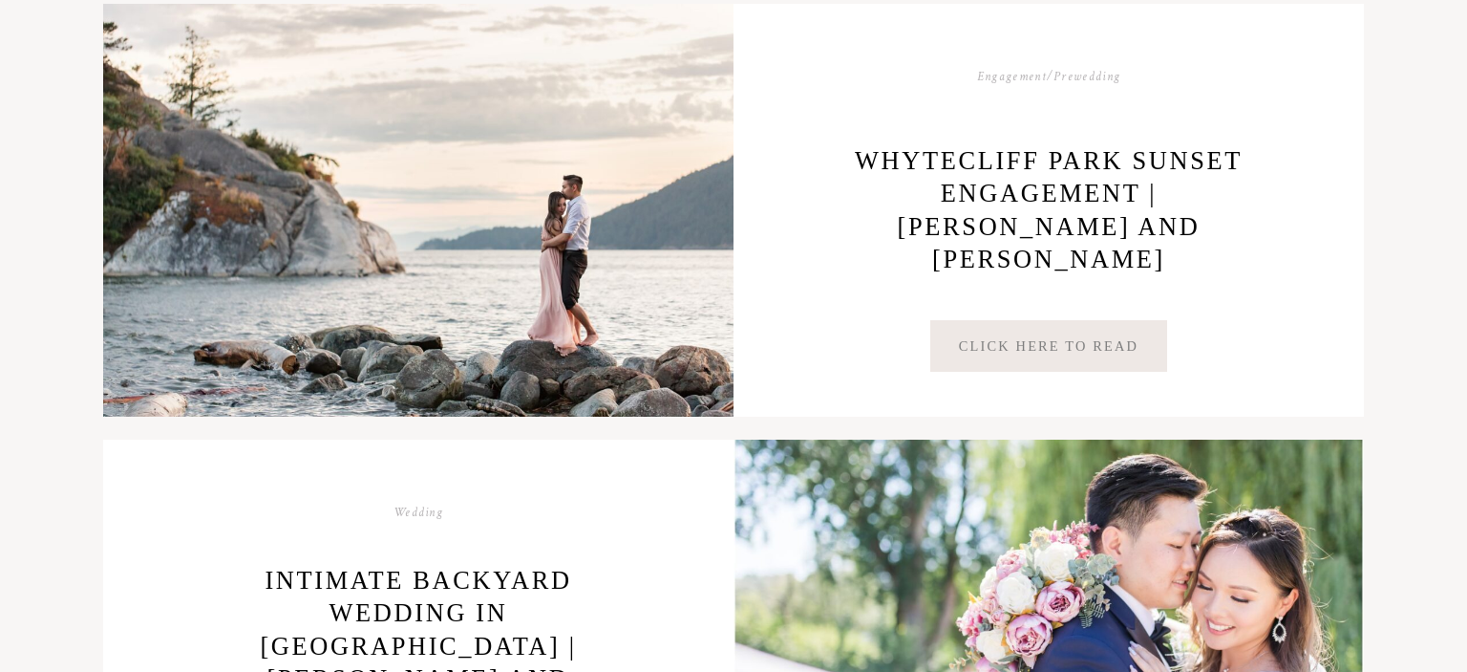
click at [1023, 352] on link "Click Here to Read" at bounding box center [1048, 346] width 237 height 52
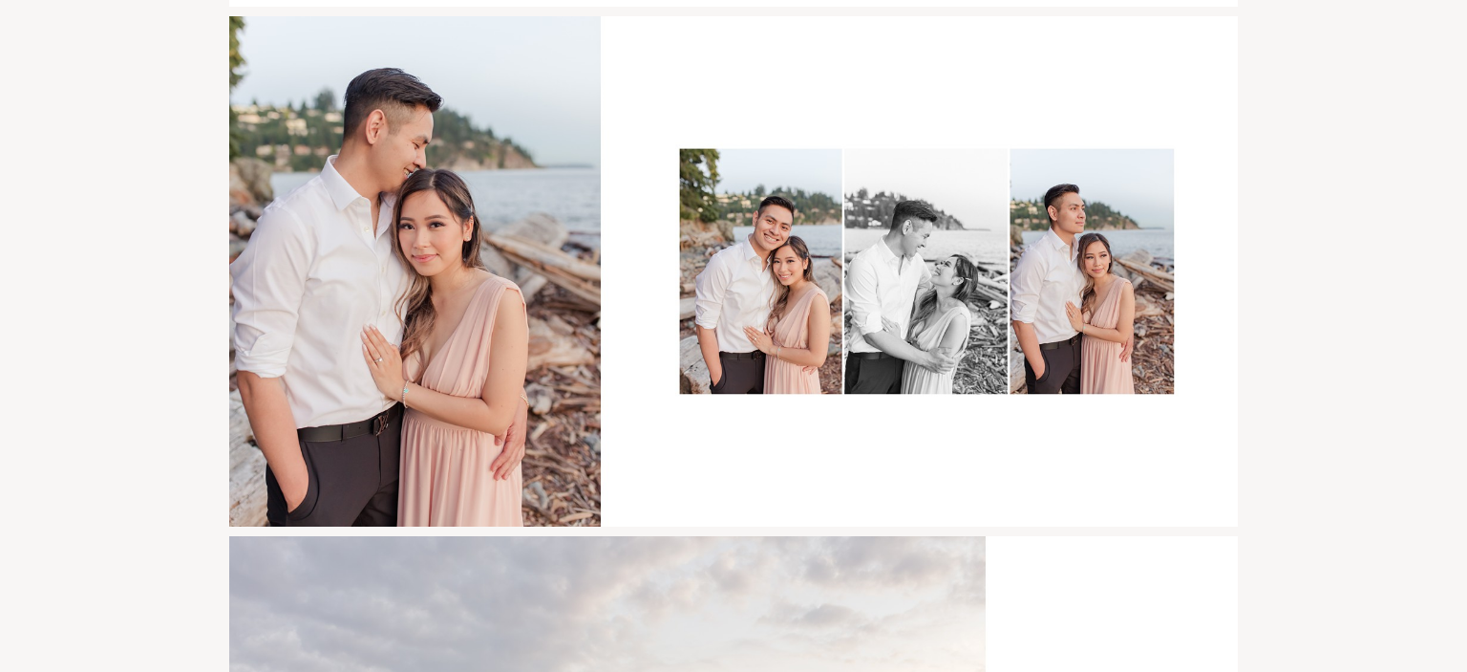
scroll to position [16927, 0]
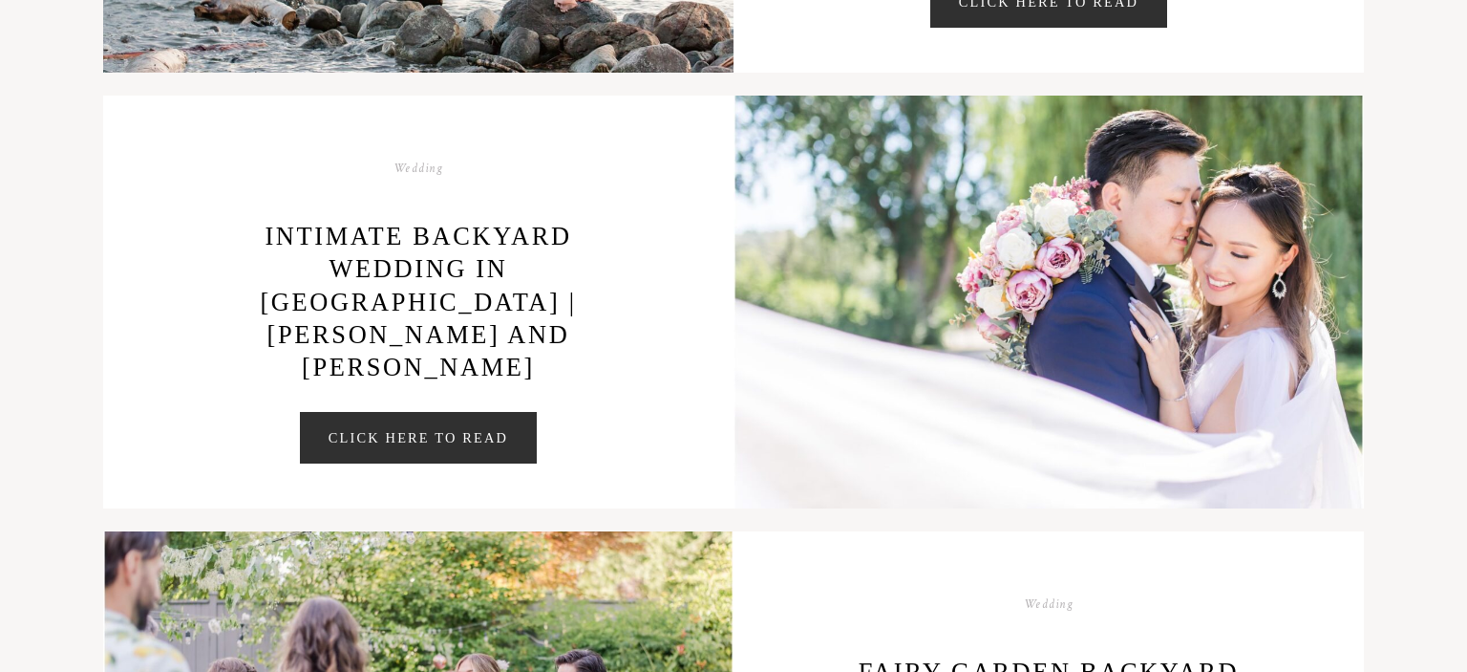
scroll to position [1091, 0]
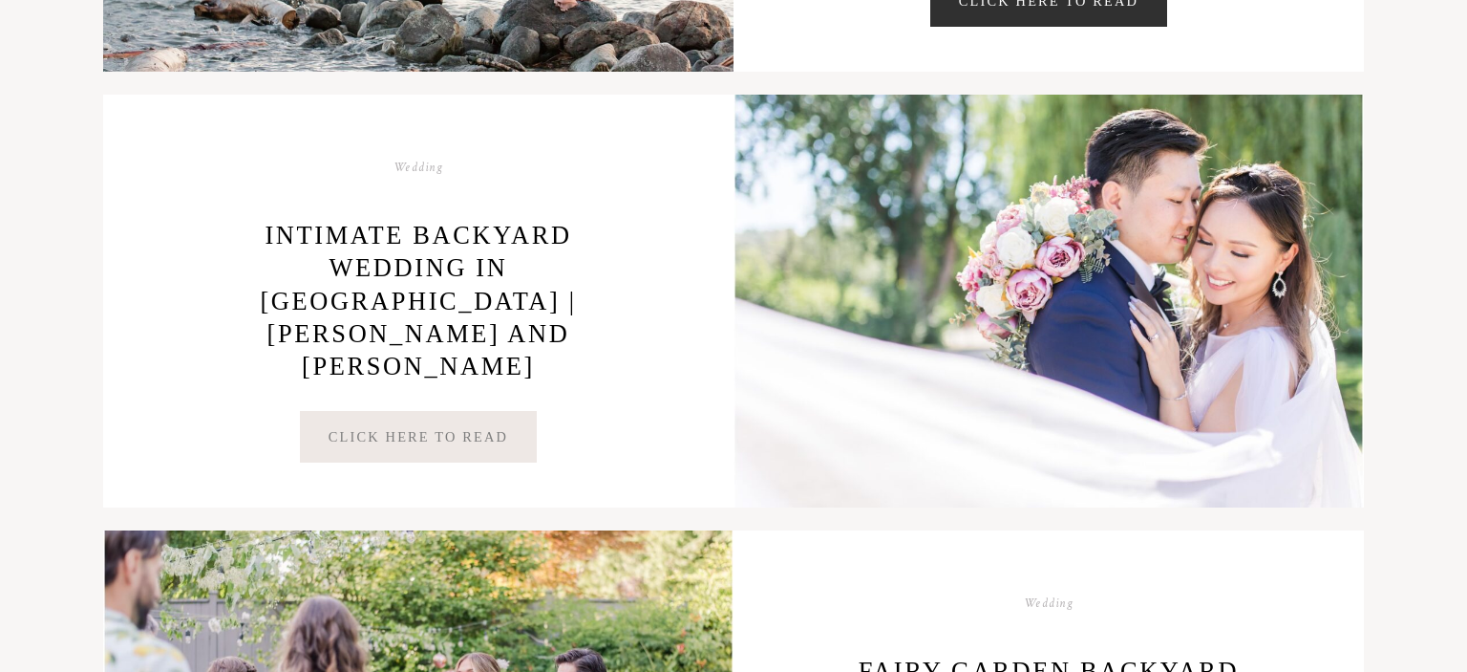
click at [434, 413] on link "Click Here to Read" at bounding box center [418, 437] width 237 height 52
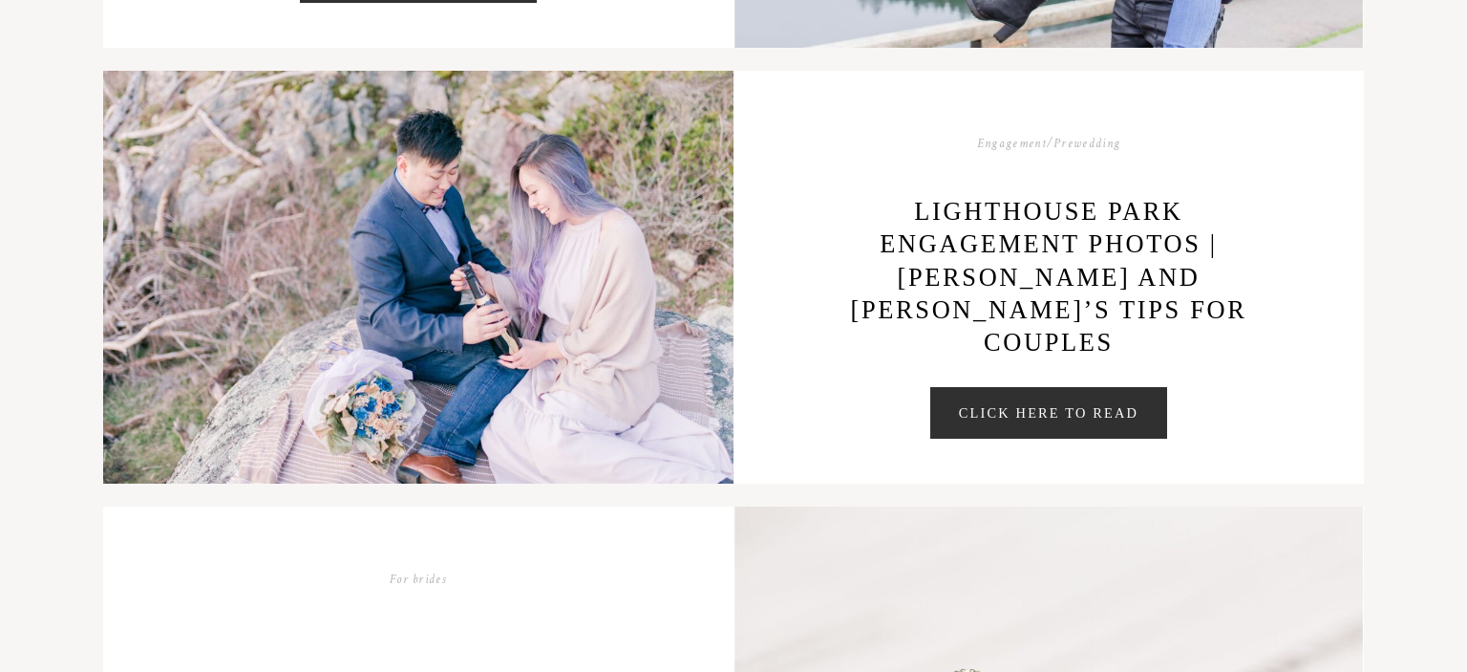
scroll to position [4165, 0]
click at [1003, 382] on div "Engagement/Prewedding Lighthouse Park Engagement Photos | Jessica and Brandon’s…" at bounding box center [1049, 276] width 630 height 413
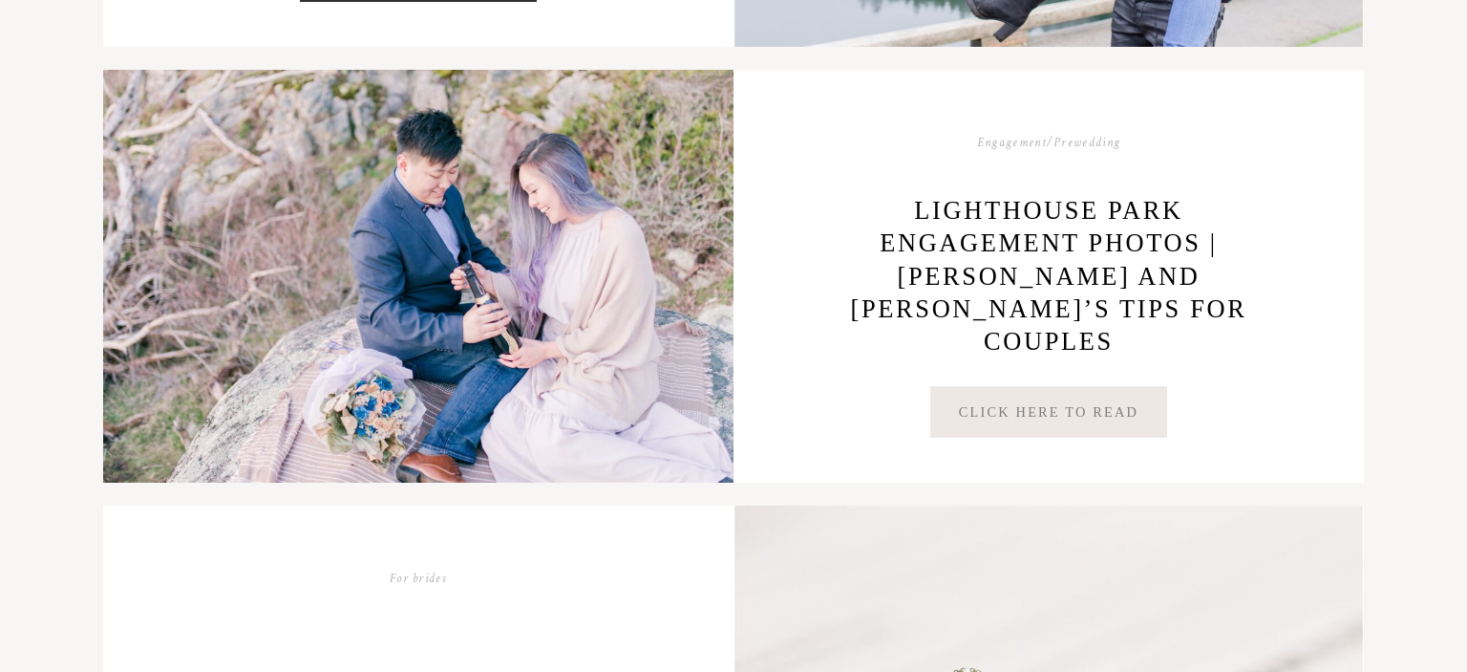
click at [1003, 394] on link "Click Here to Read" at bounding box center [1048, 412] width 237 height 52
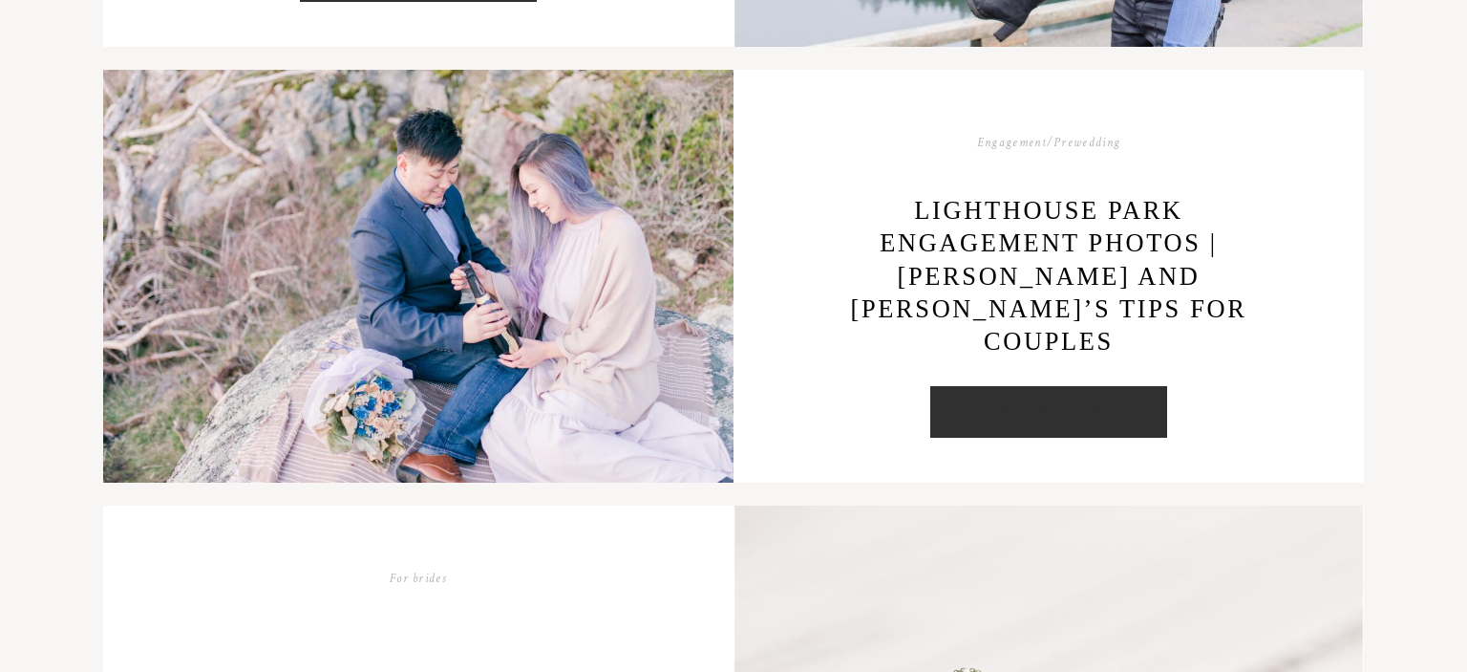
scroll to position [4769, 0]
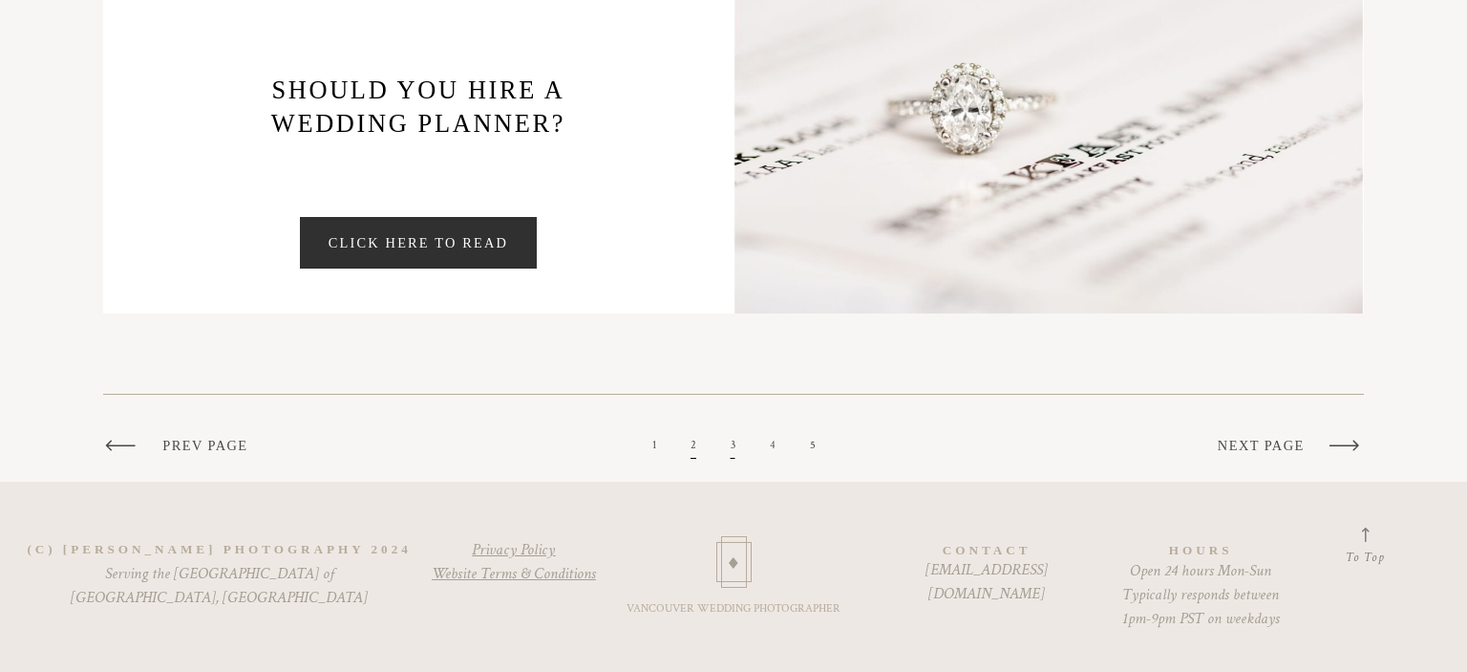
click at [737, 449] on span "3" at bounding box center [733, 445] width 39 height 27
click at [736, 448] on span "3" at bounding box center [733, 445] width 39 height 27
click at [736, 442] on link "3" at bounding box center [733, 444] width 5 height 15
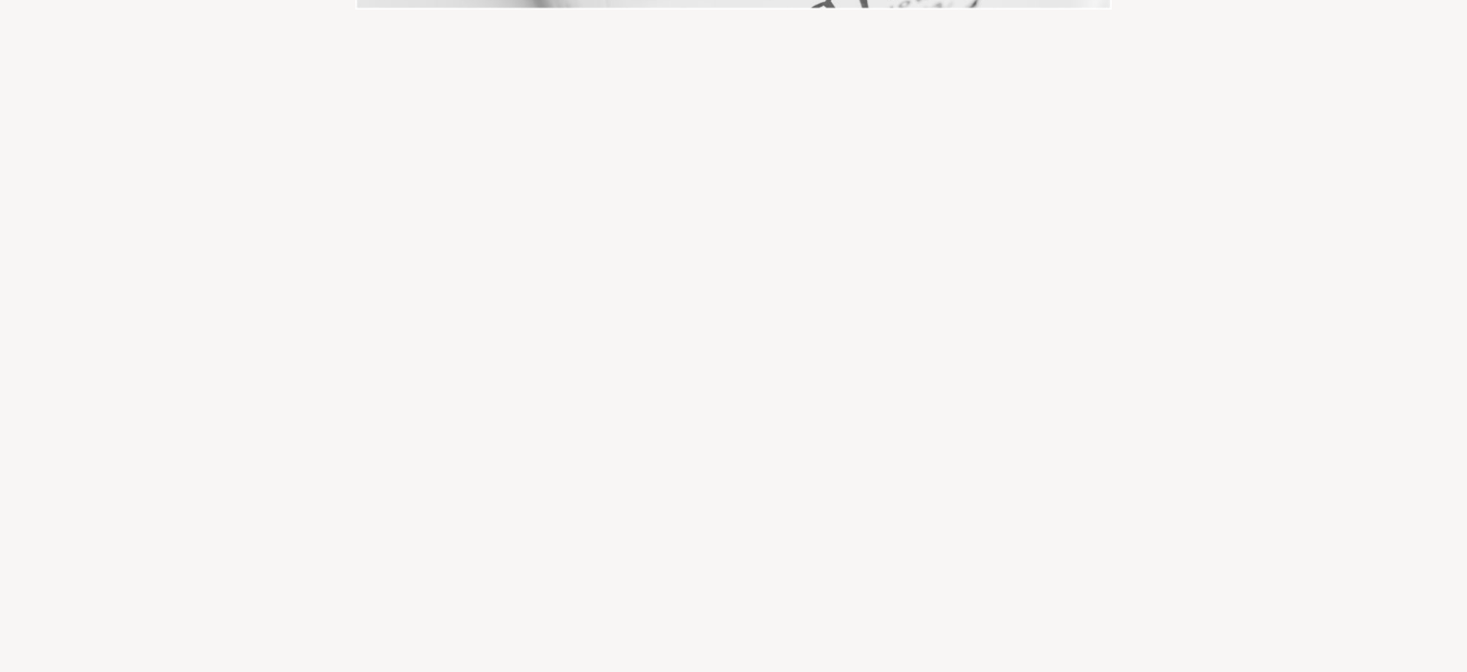
scroll to position [23193, 0]
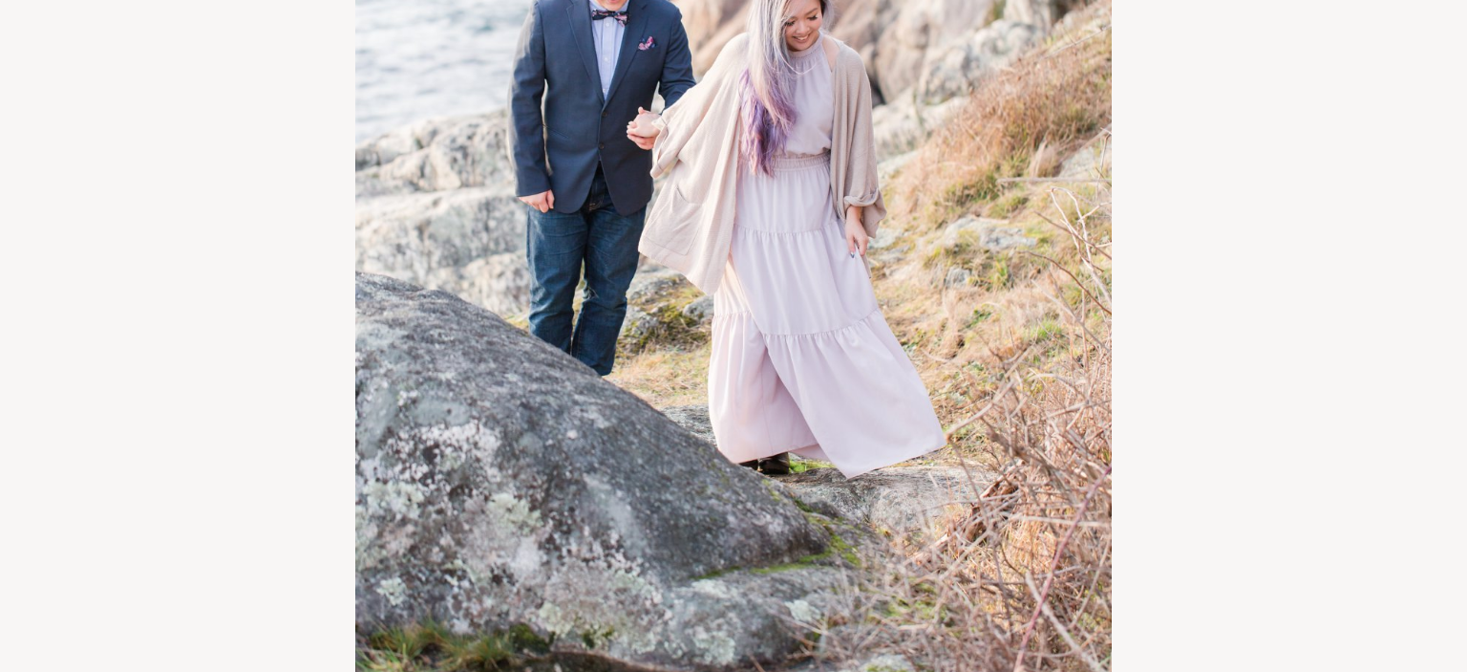
scroll to position [10477, 0]
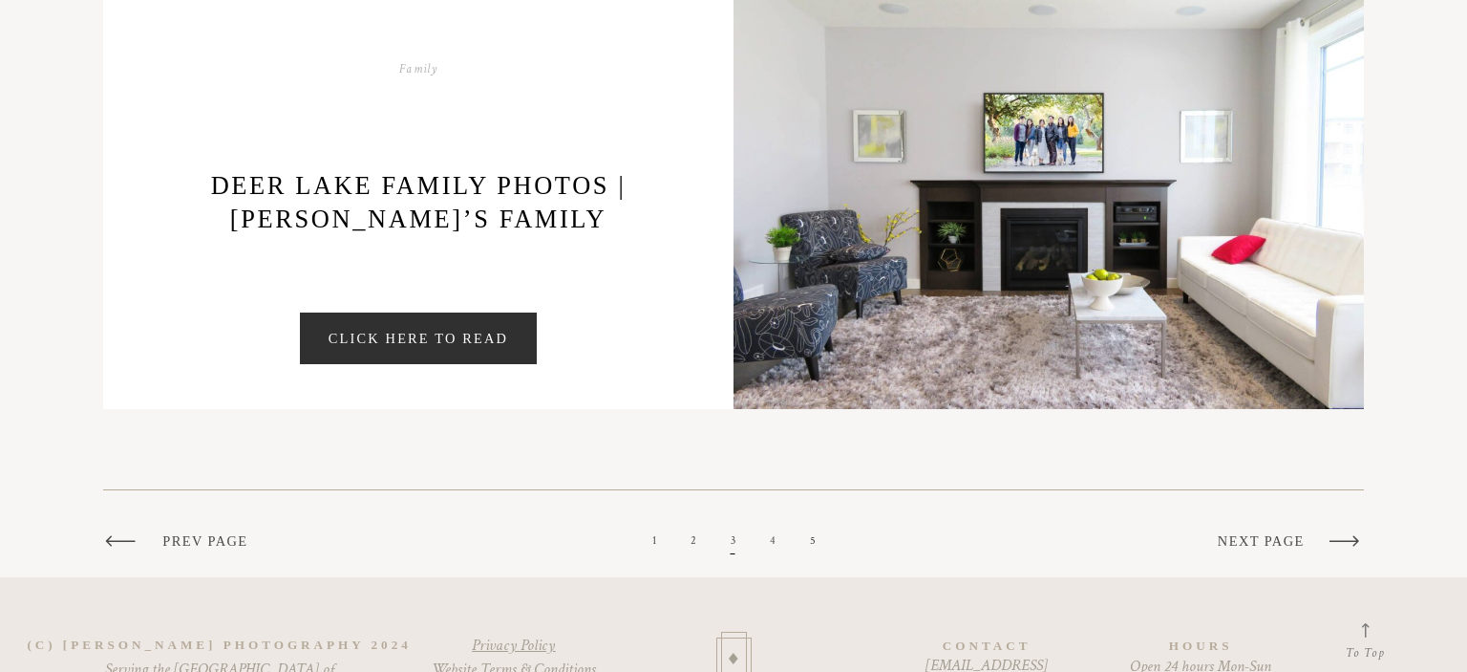
scroll to position [4769, 0]
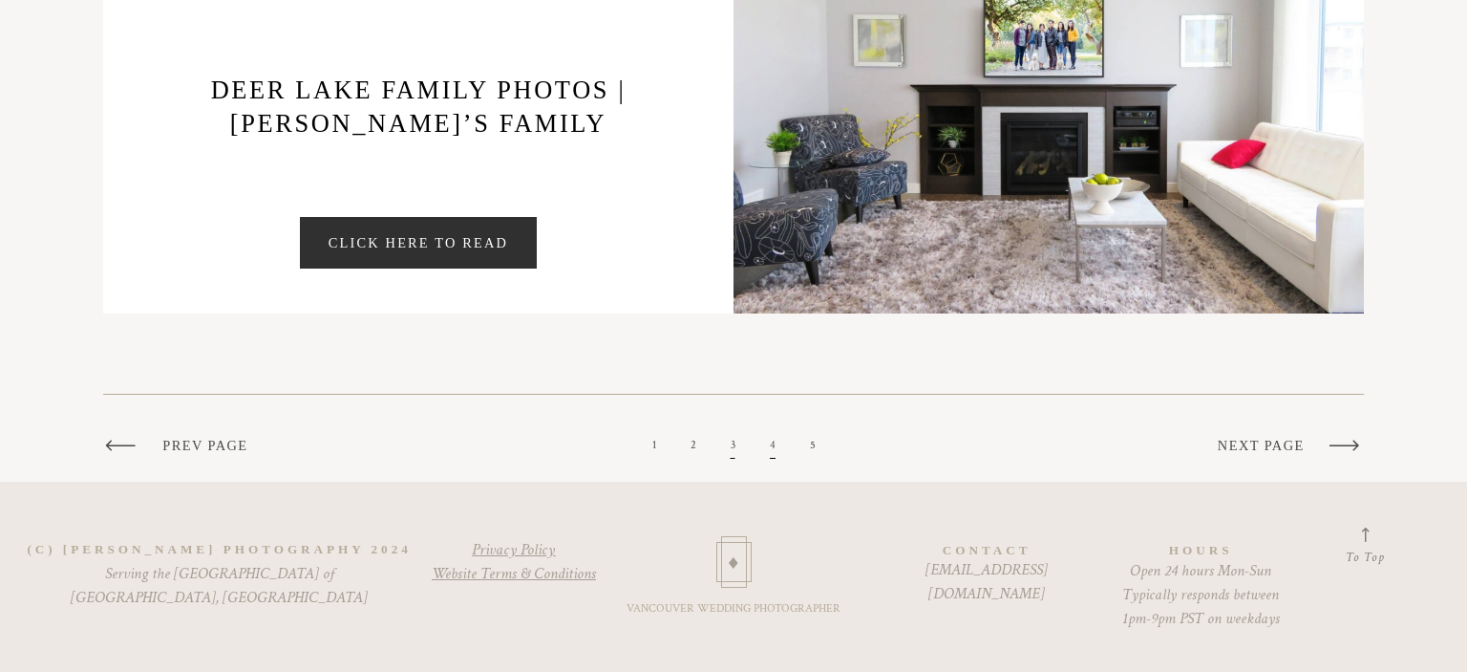
click at [769, 441] on span "4" at bounding box center [773, 445] width 40 height 27
click at [778, 452] on span "4" at bounding box center [773, 445] width 40 height 27
click at [770, 443] on span "4" at bounding box center [773, 445] width 40 height 27
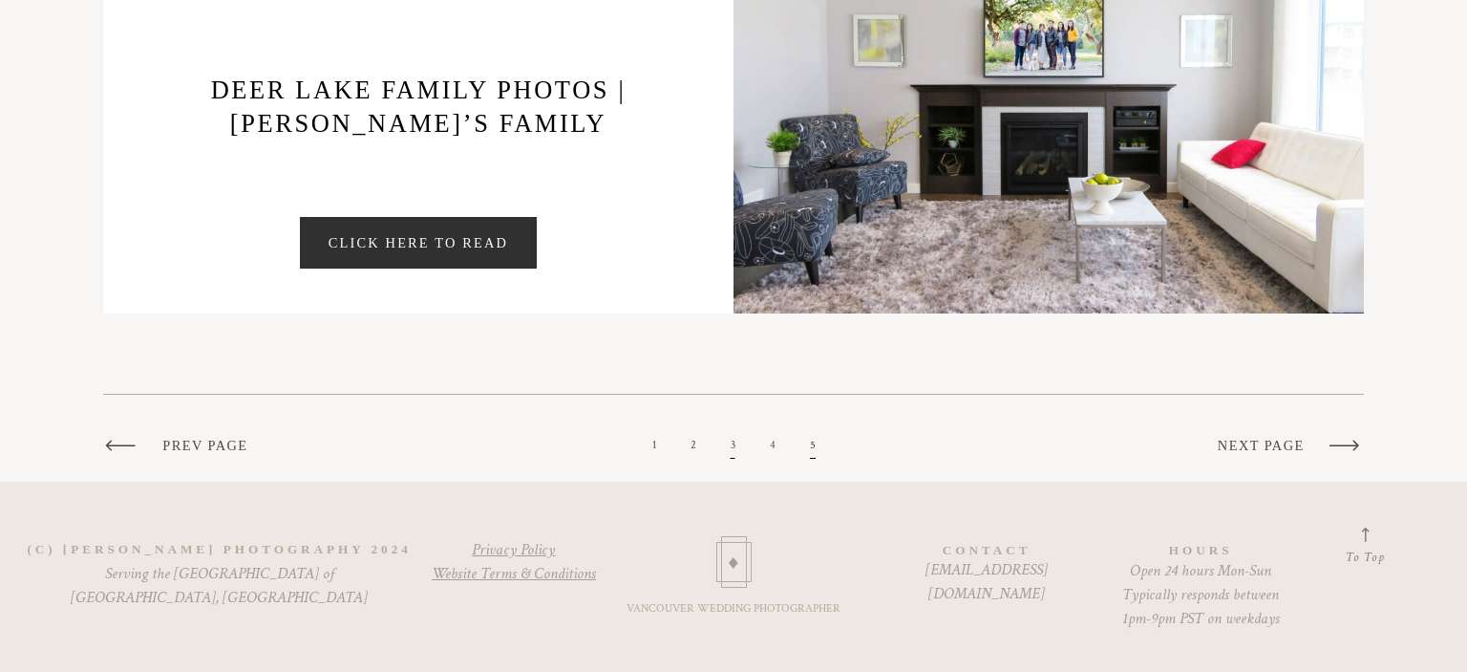
click at [817, 442] on span "5" at bounding box center [813, 445] width 40 height 27
click at [808, 455] on span "5" at bounding box center [813, 445] width 40 height 27
click at [784, 457] on span "4" at bounding box center [773, 445] width 40 height 27
click at [767, 444] on span "4" at bounding box center [773, 445] width 40 height 27
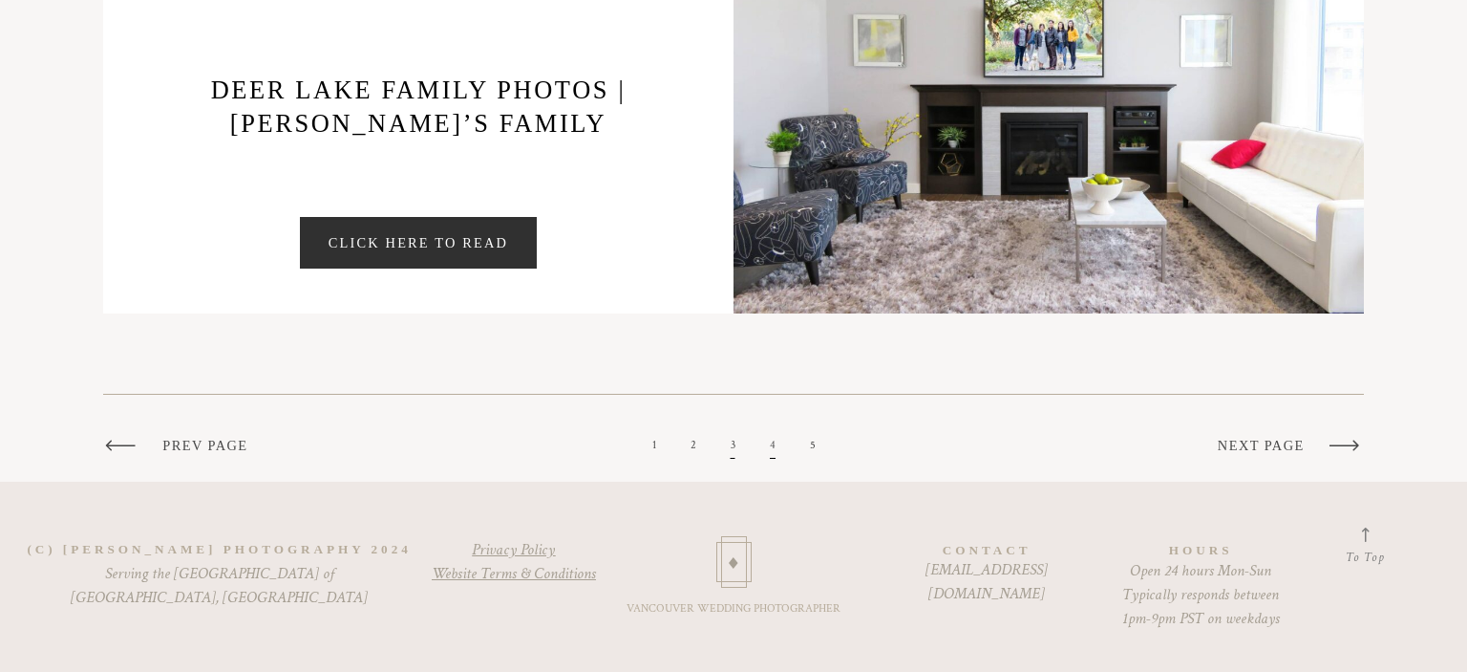
click at [767, 444] on span "4" at bounding box center [773, 445] width 40 height 27
click at [813, 450] on link "5" at bounding box center [813, 444] width 6 height 15
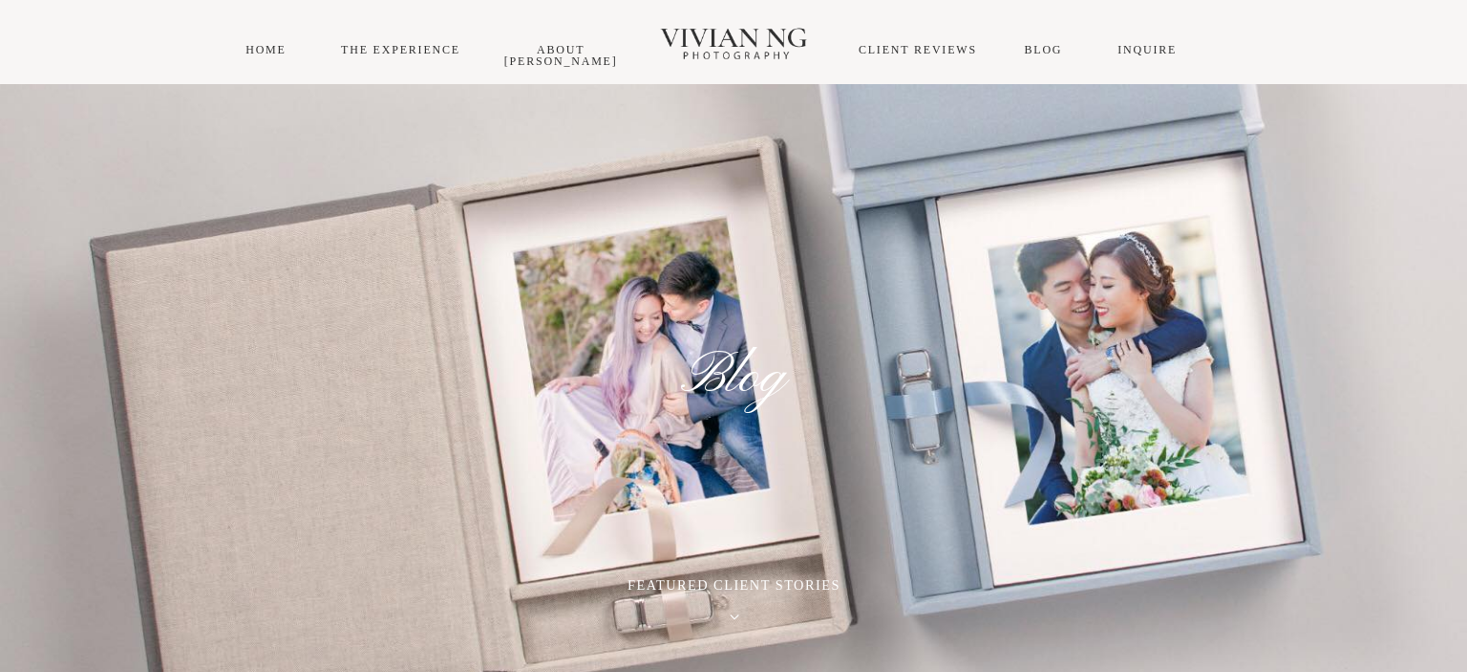
click at [274, 38] on div "THE EXPERIENCE About [PERSON_NAME] Blog INQUIRE HOME CLIENT REVIEWS" at bounding box center [733, 42] width 1467 height 84
click at [268, 51] on link "HOME" at bounding box center [265, 49] width 41 height 13
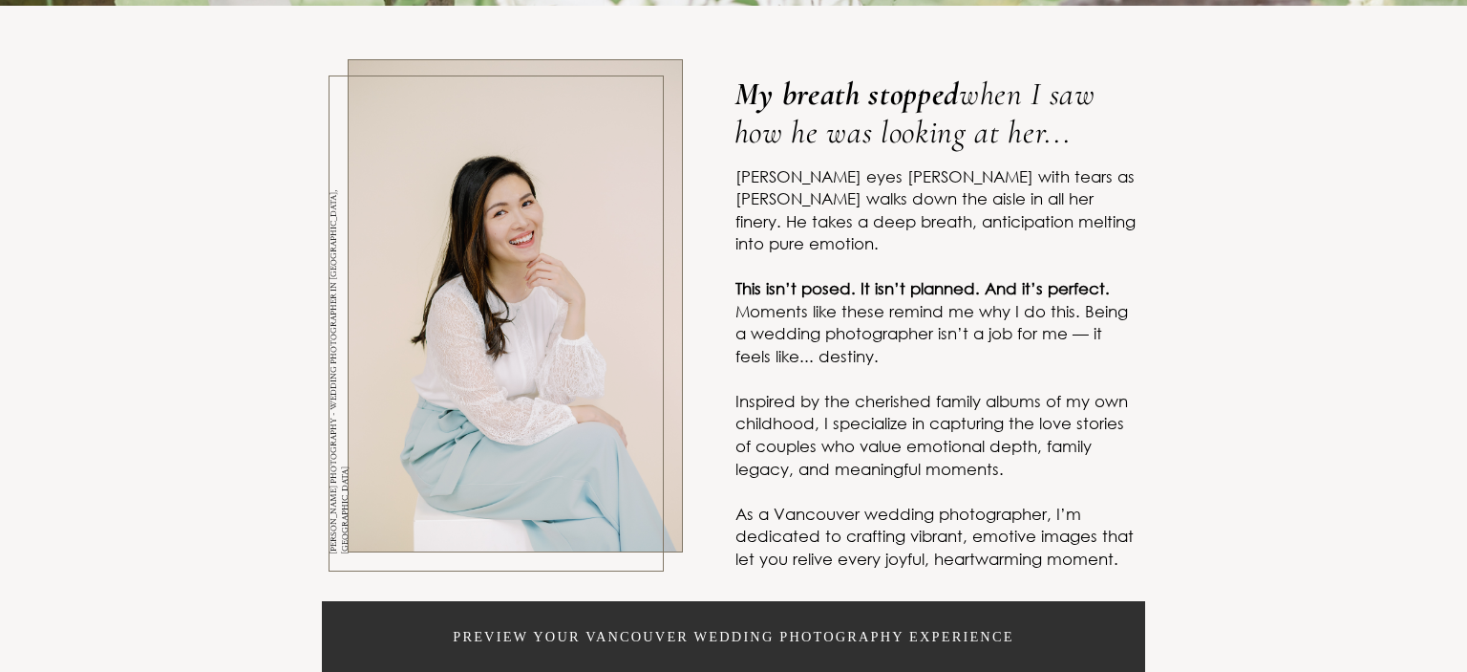
scroll to position [620, 0]
